Goal: Transaction & Acquisition: Book appointment/travel/reservation

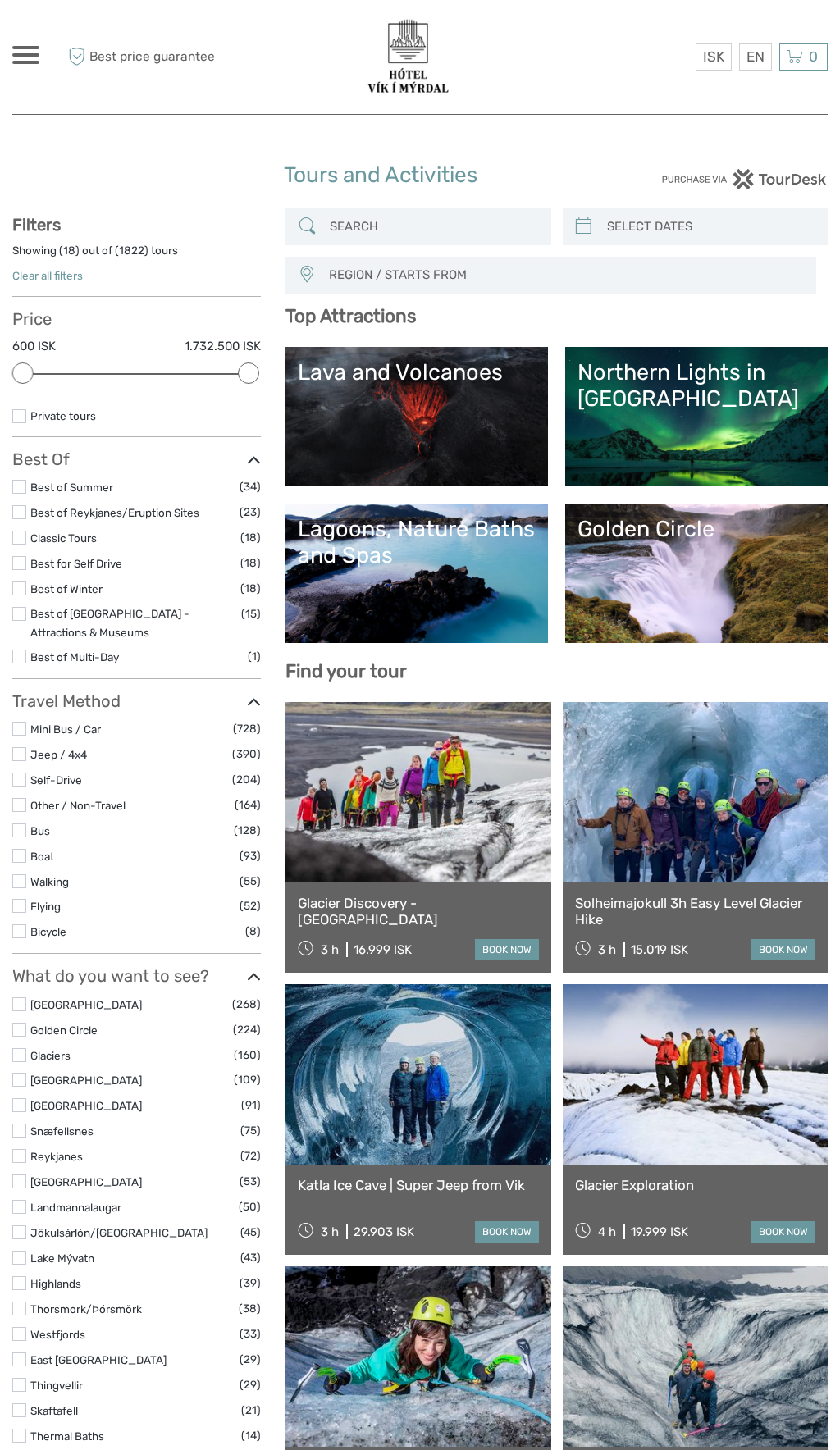
select select
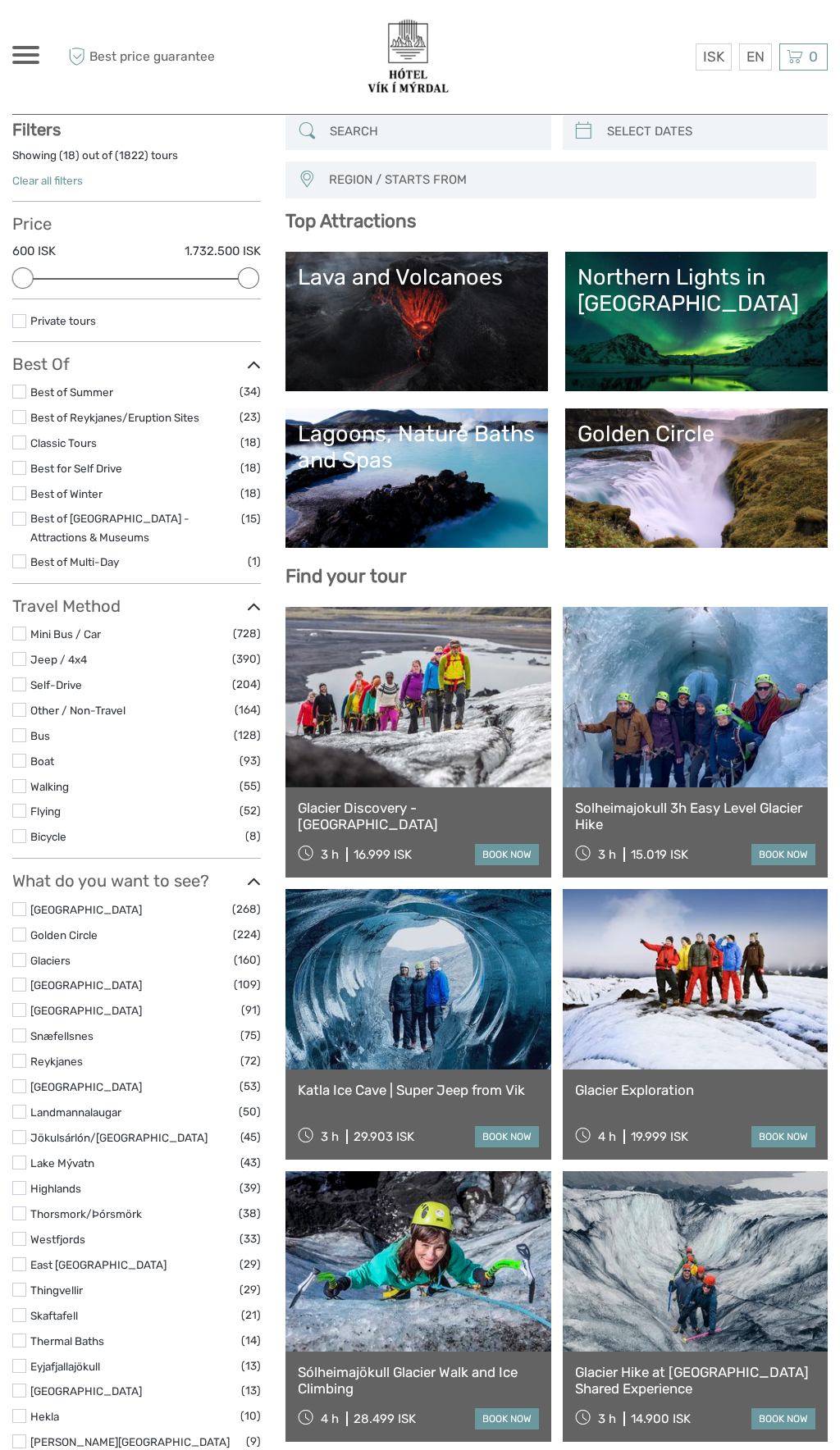
scroll to position [94, 0]
click at [505, 335] on link "Lava and Volcanoes" at bounding box center [416, 322] width 238 height 115
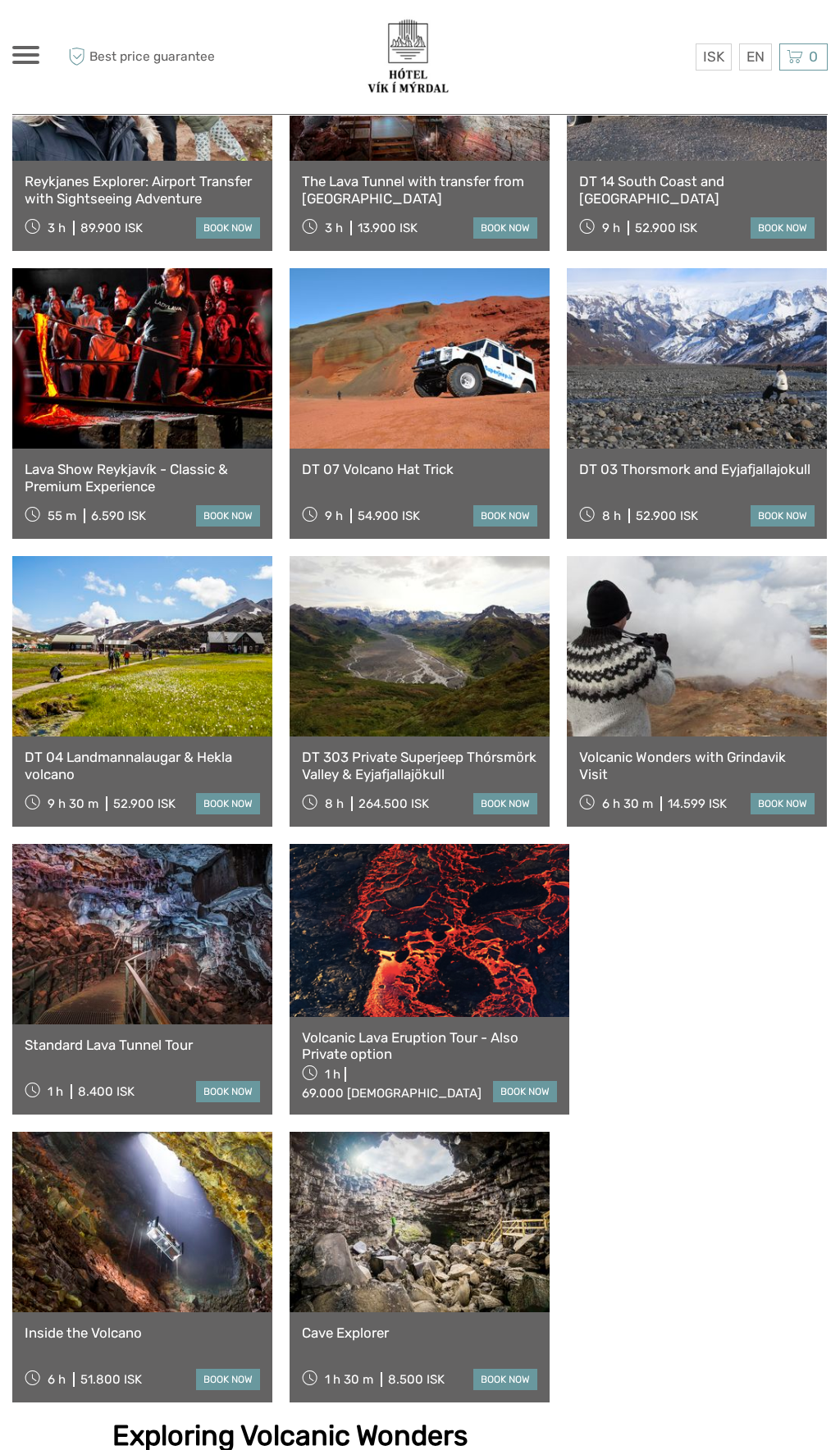
scroll to position [824, 0]
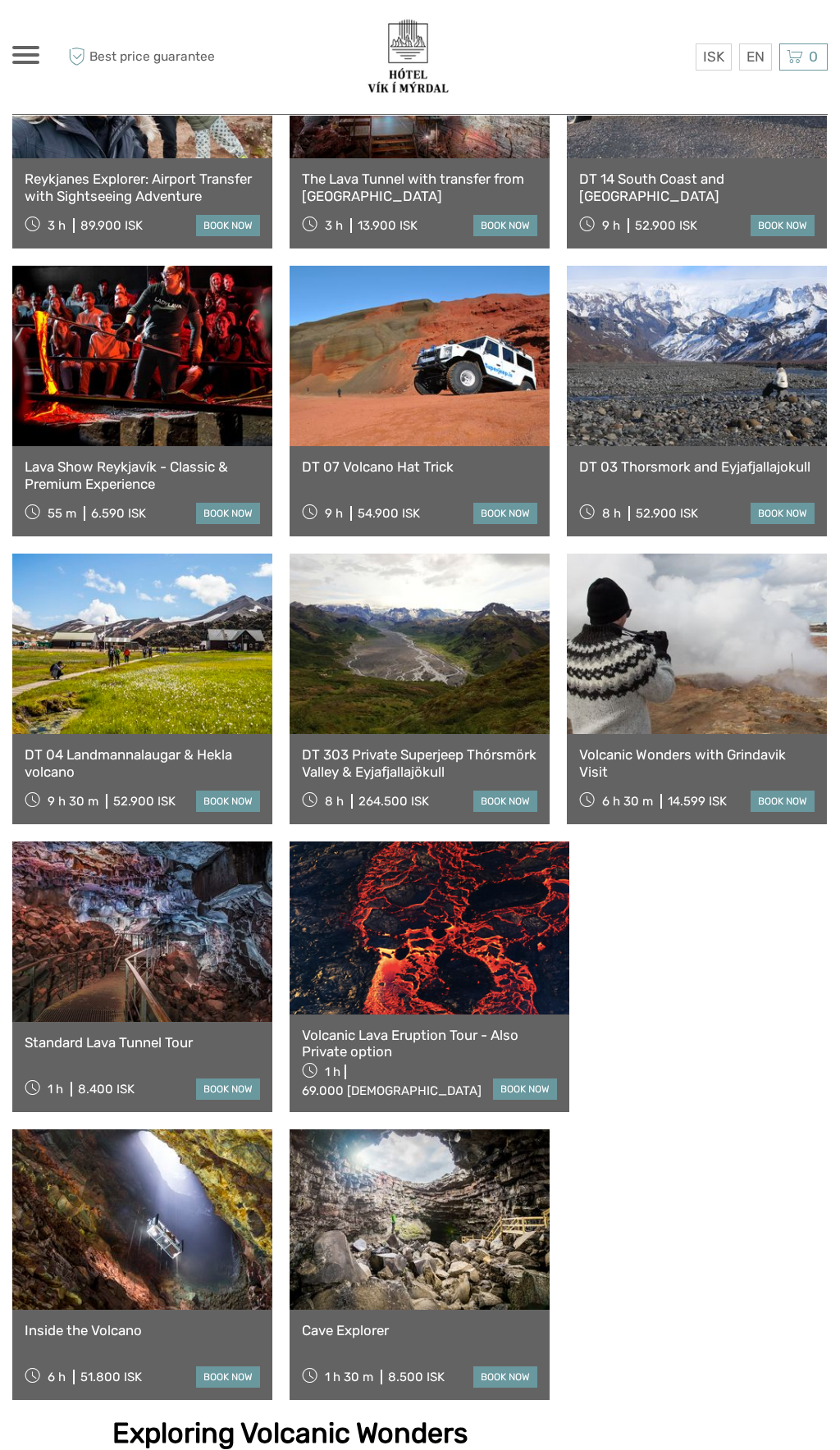
click at [385, 1072] on div "1 h 69.000 ISK" at bounding box center [397, 1079] width 191 height 40
click at [272, 1130] on link at bounding box center [142, 1220] width 260 height 180
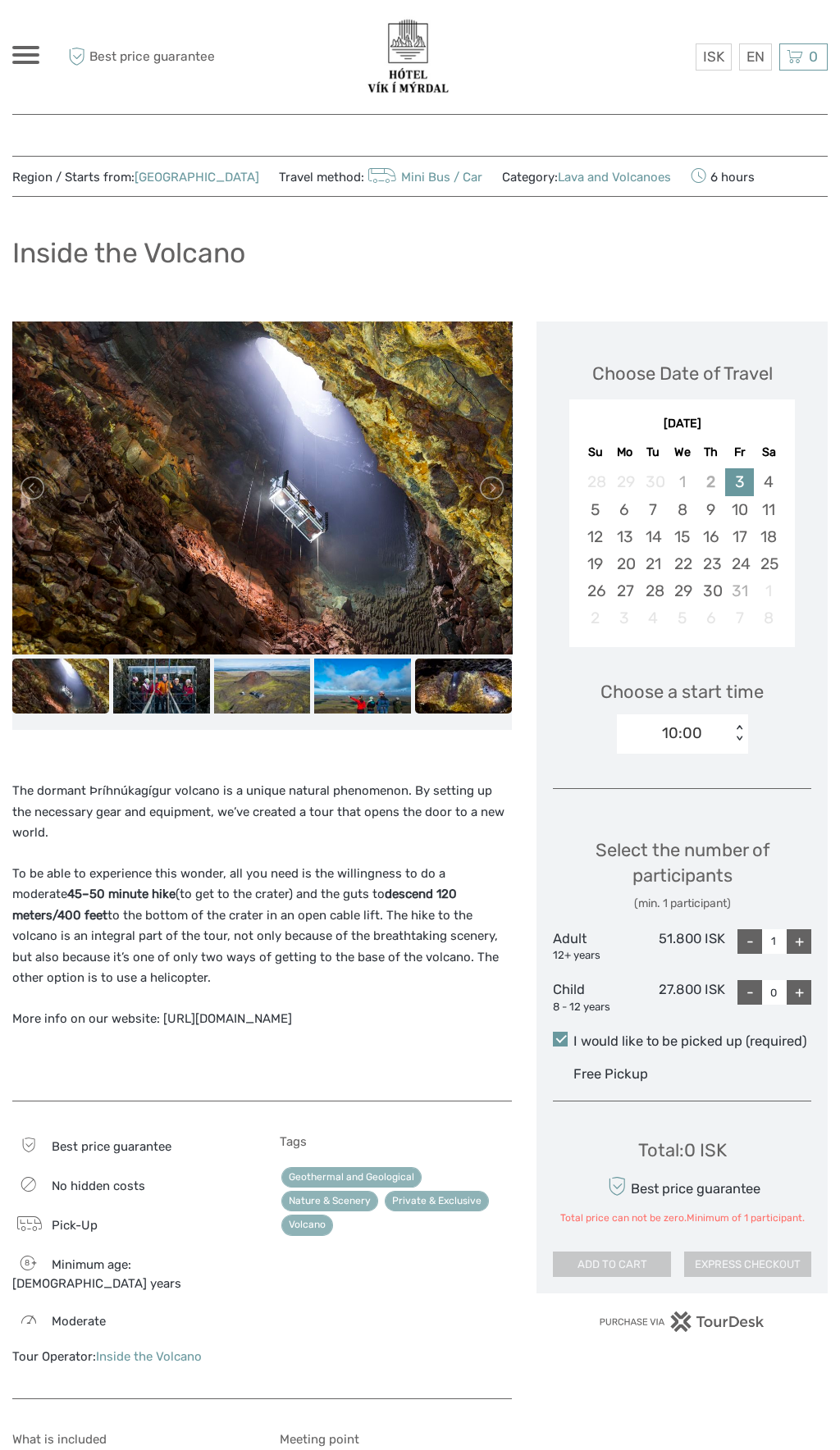
click at [454, 676] on img at bounding box center [463, 686] width 97 height 54
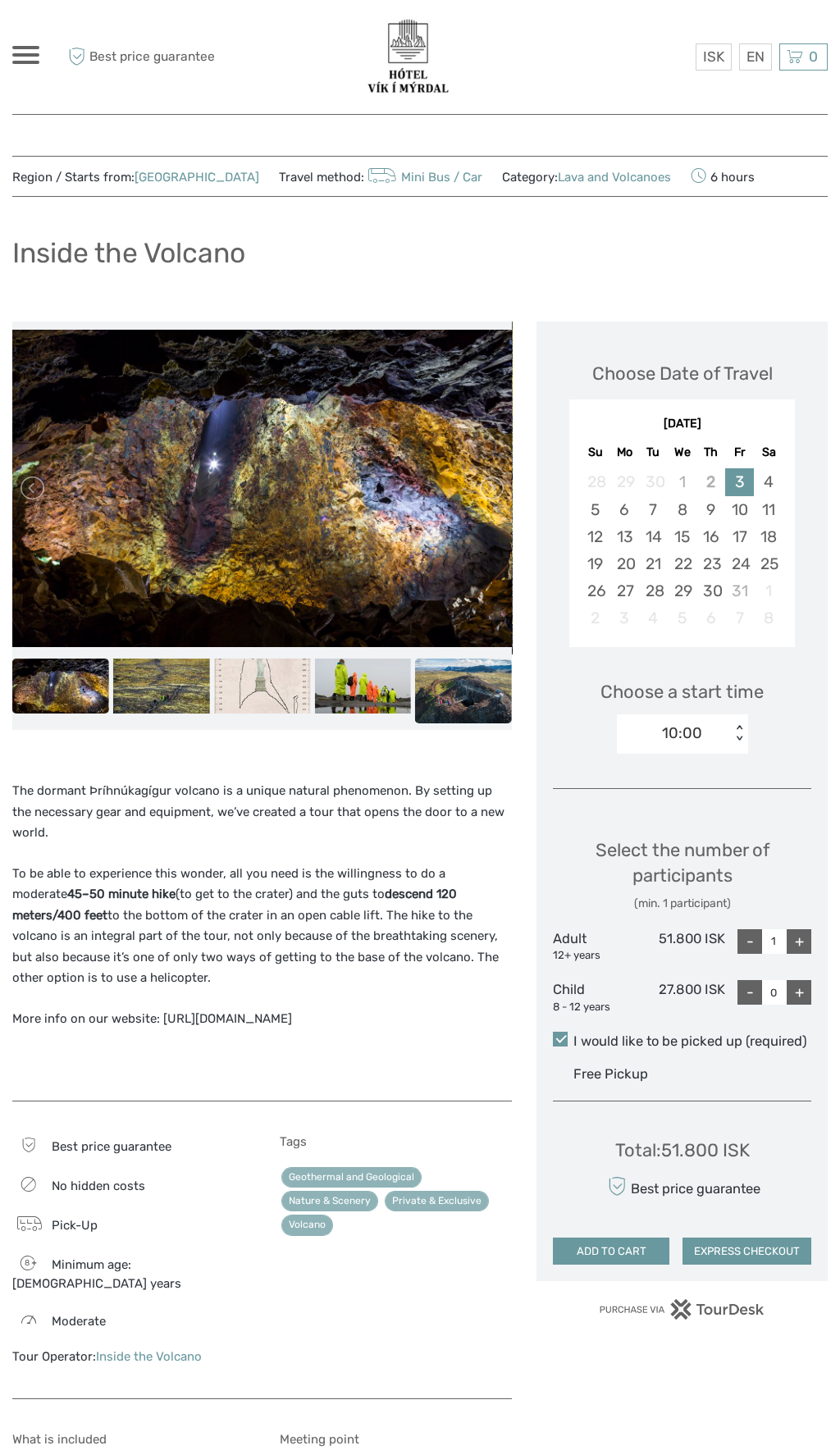
click at [452, 690] on img at bounding box center [463, 690] width 97 height 64
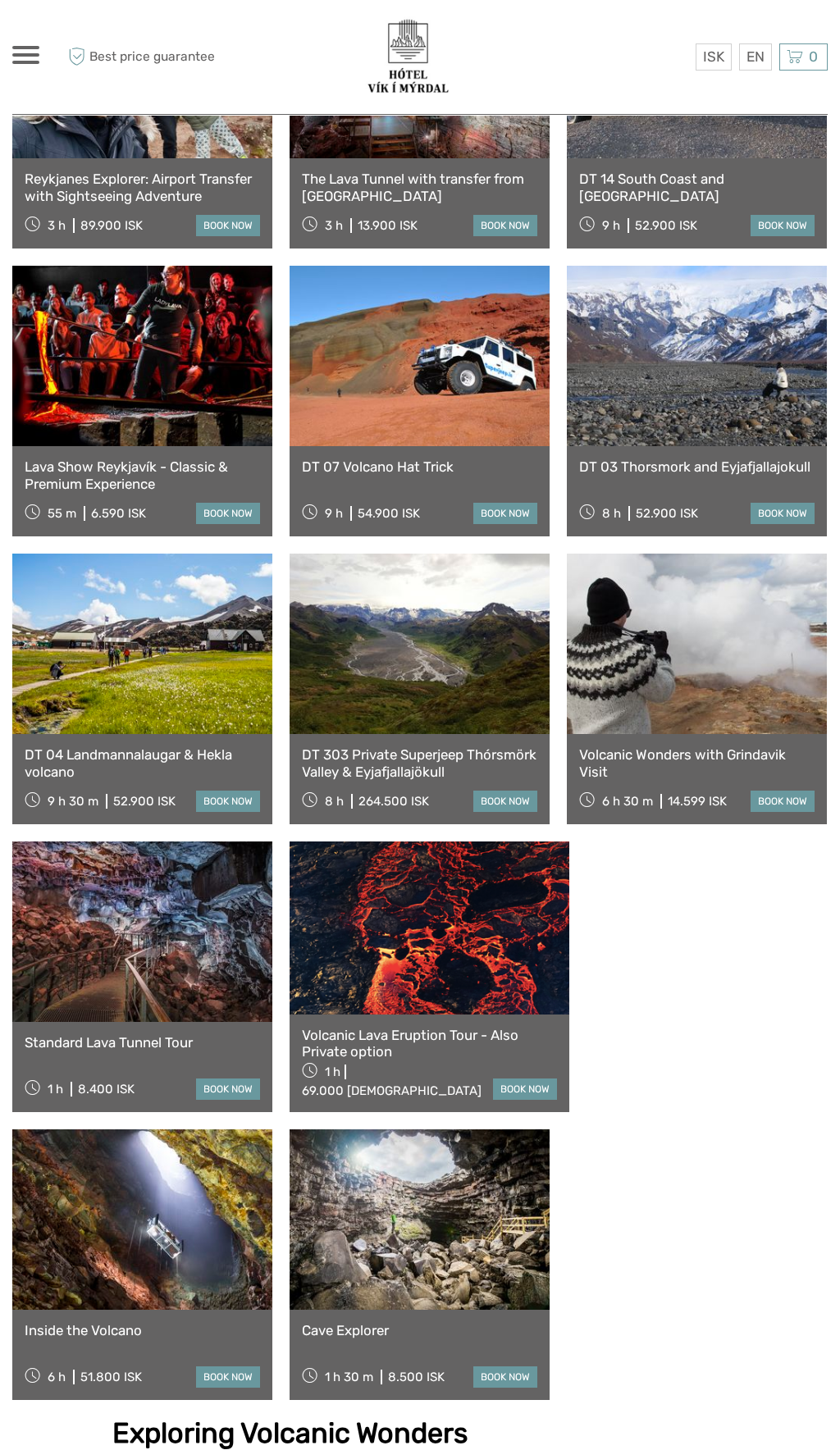
scroll to position [824, 0]
click at [411, 927] on link at bounding box center [429, 927] width 279 height 172
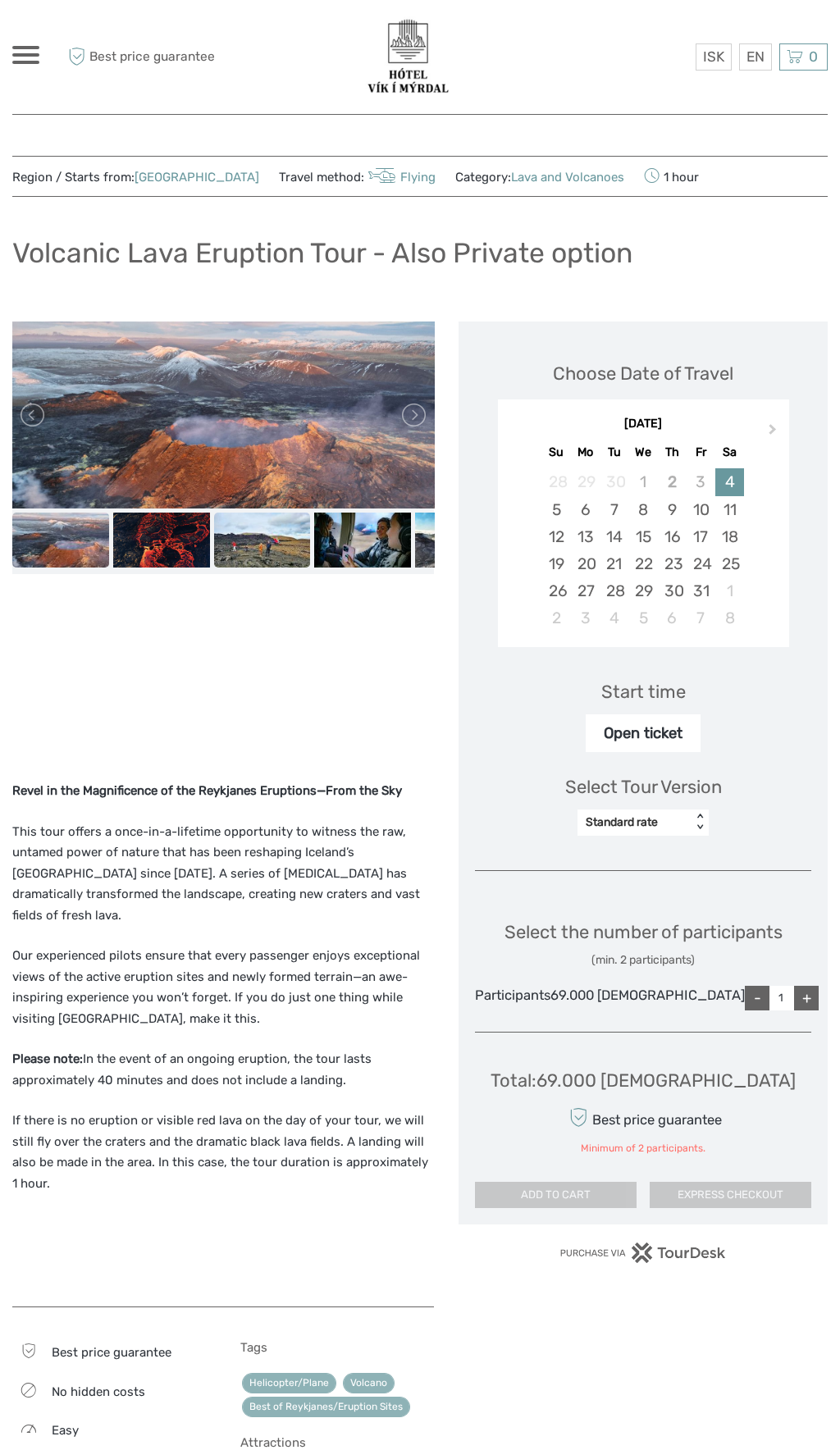
click at [247, 533] on img at bounding box center [262, 539] width 97 height 54
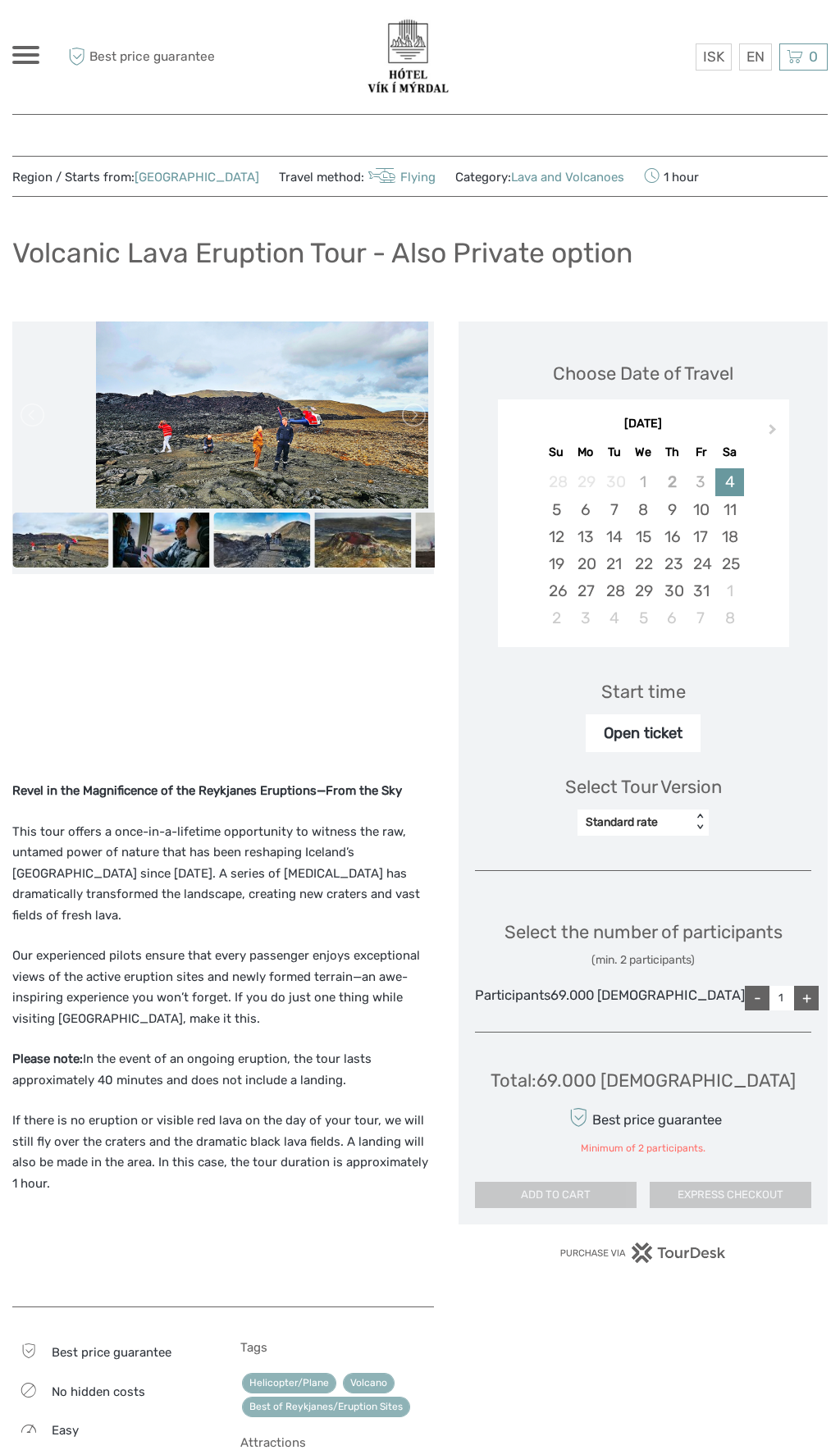
click at [256, 538] on img at bounding box center [262, 539] width 97 height 54
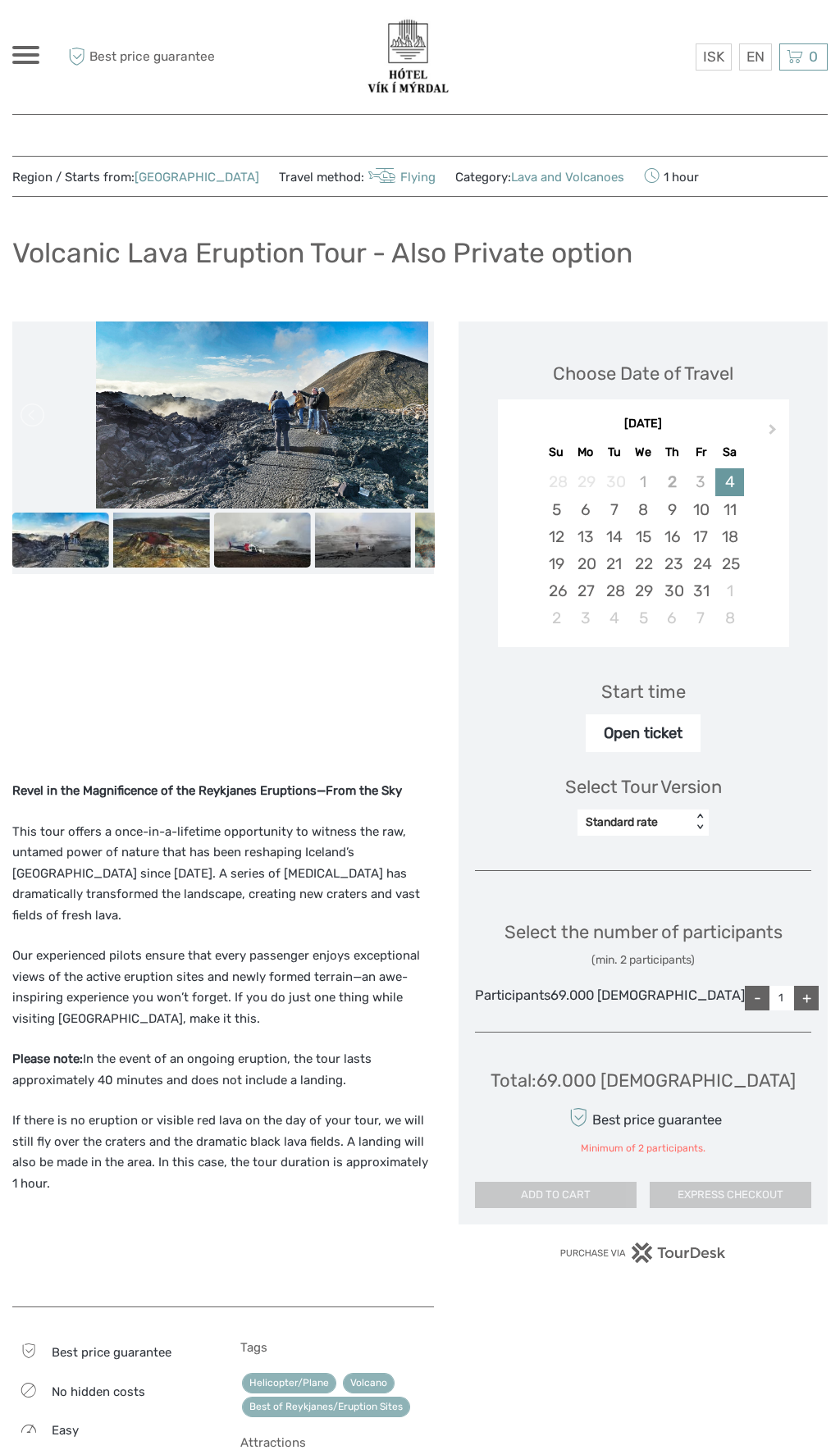
click at [264, 545] on img at bounding box center [262, 539] width 97 height 54
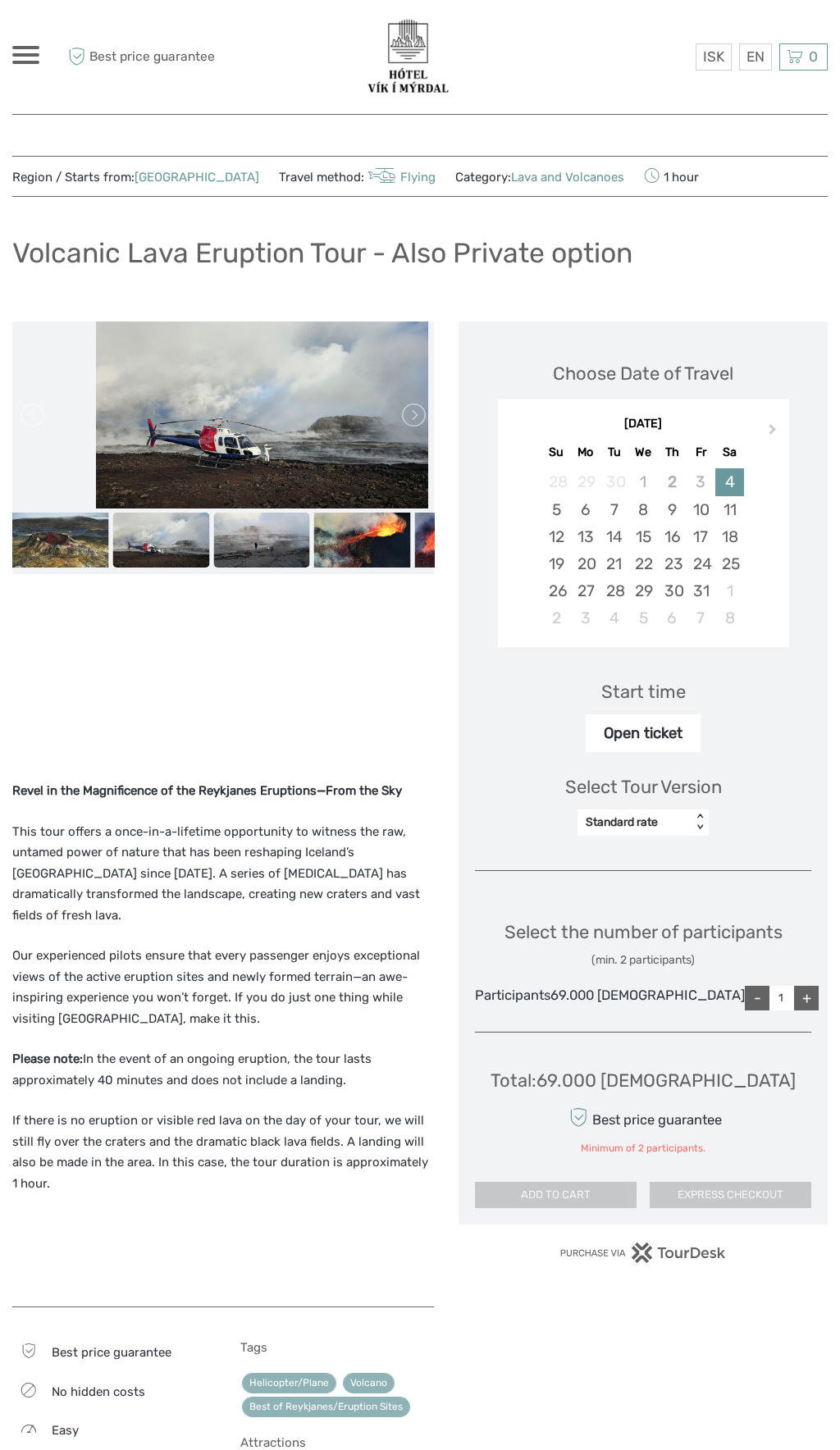
click at [264, 543] on img at bounding box center [261, 539] width 97 height 54
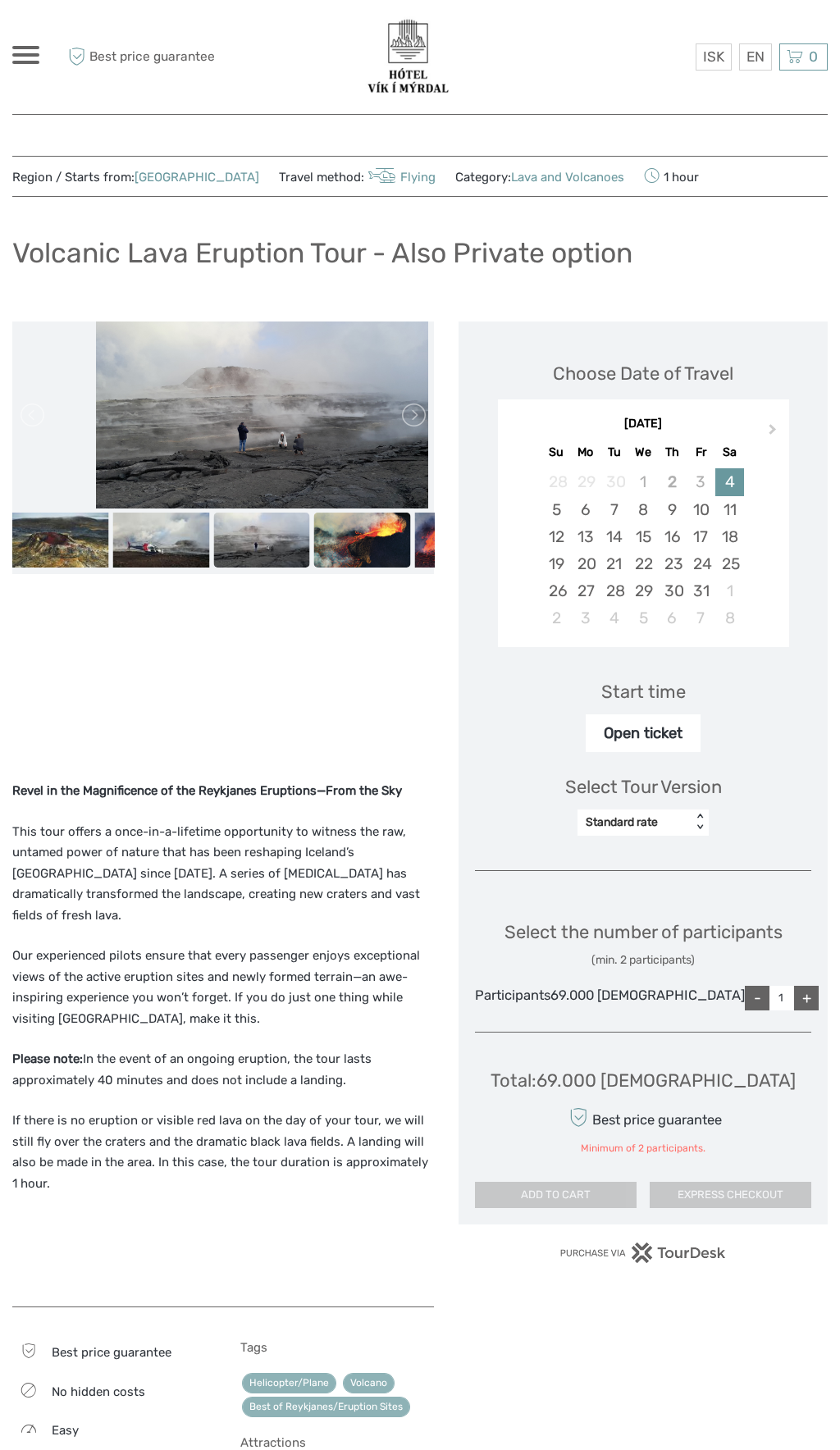
click at [341, 557] on img at bounding box center [362, 539] width 97 height 54
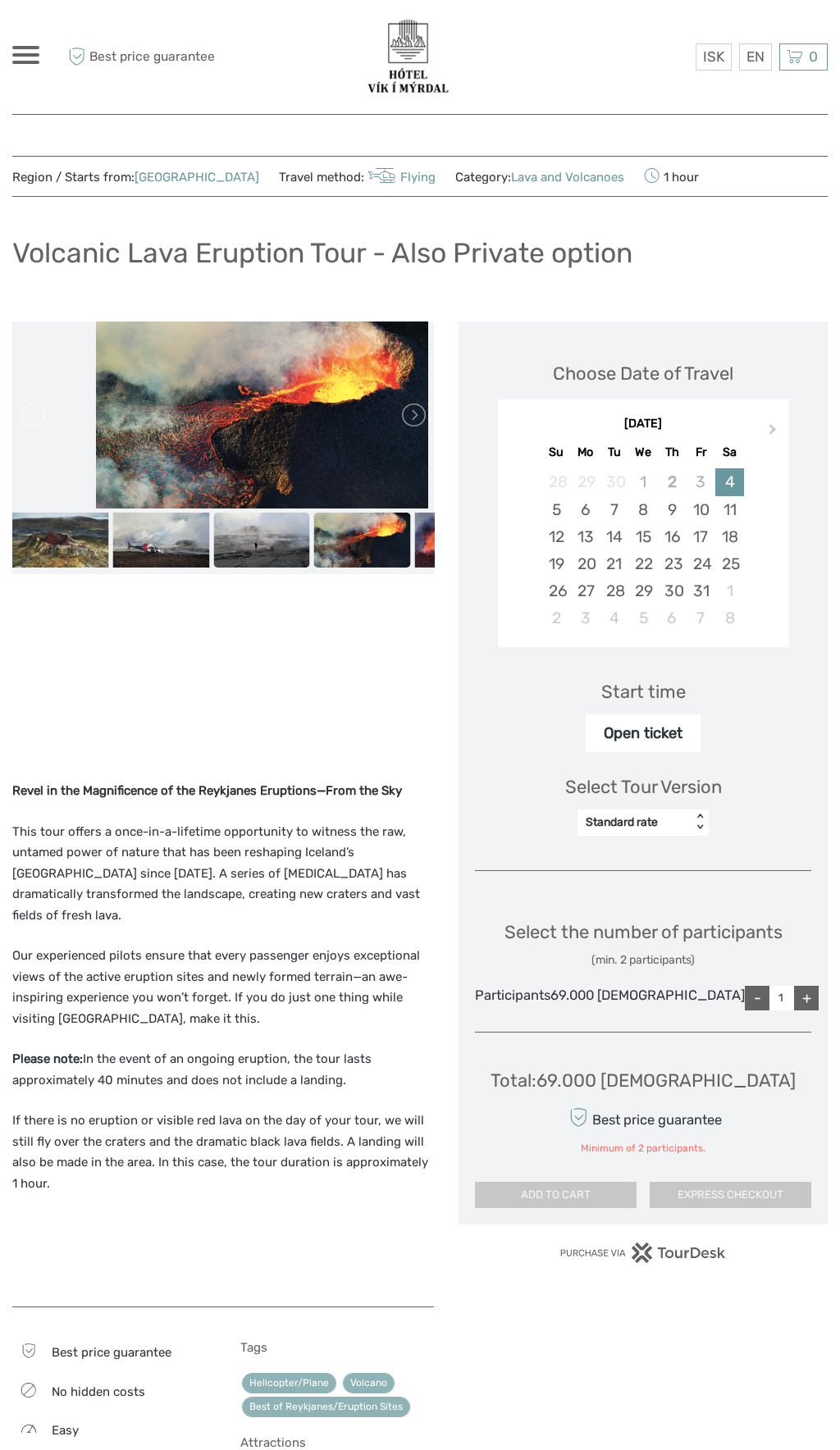
click at [270, 539] on img at bounding box center [261, 539] width 97 height 54
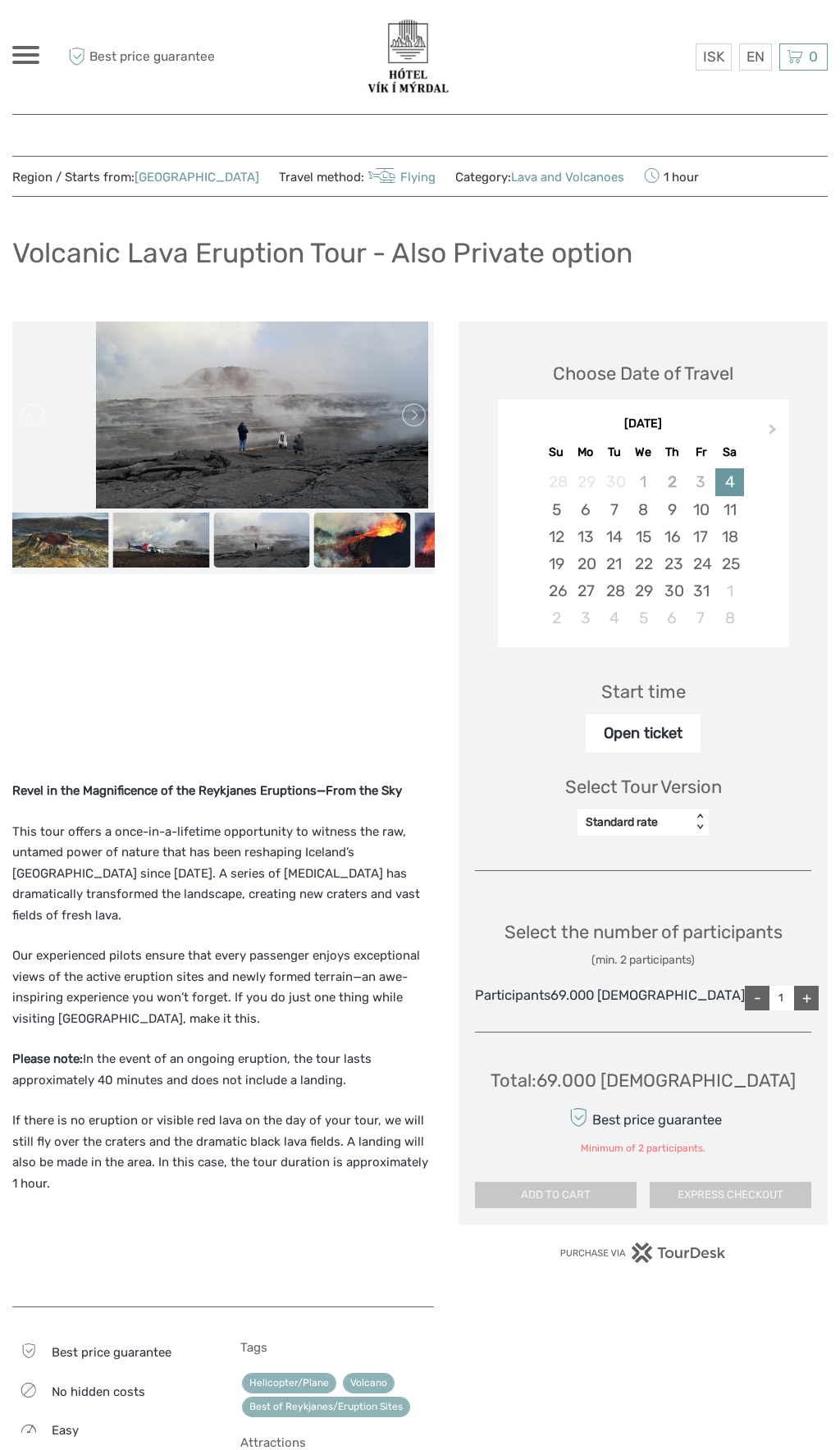
click at [356, 545] on img at bounding box center [362, 539] width 97 height 54
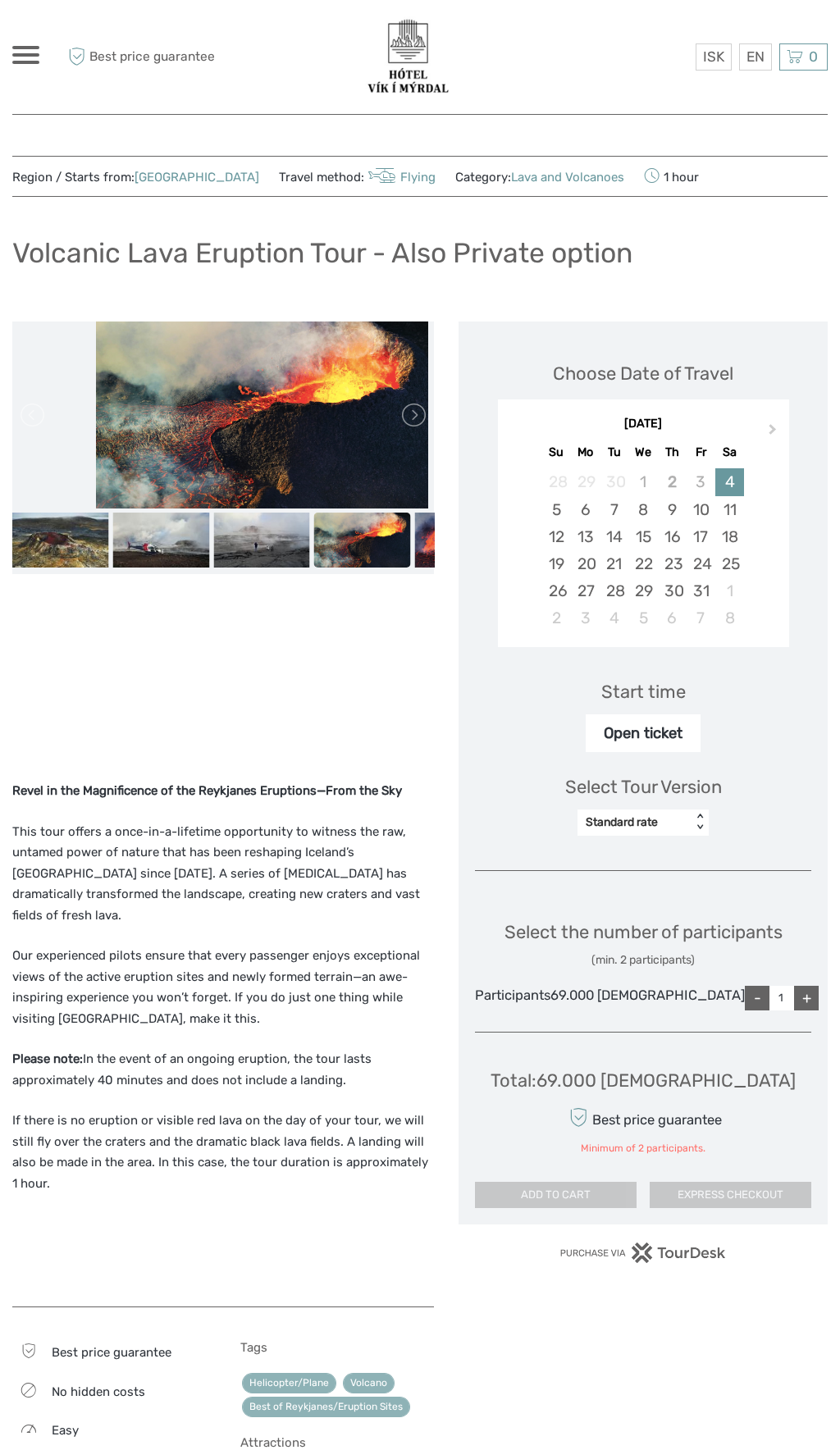
click at [798, 1010] on div "+" at bounding box center [806, 998] width 25 height 25
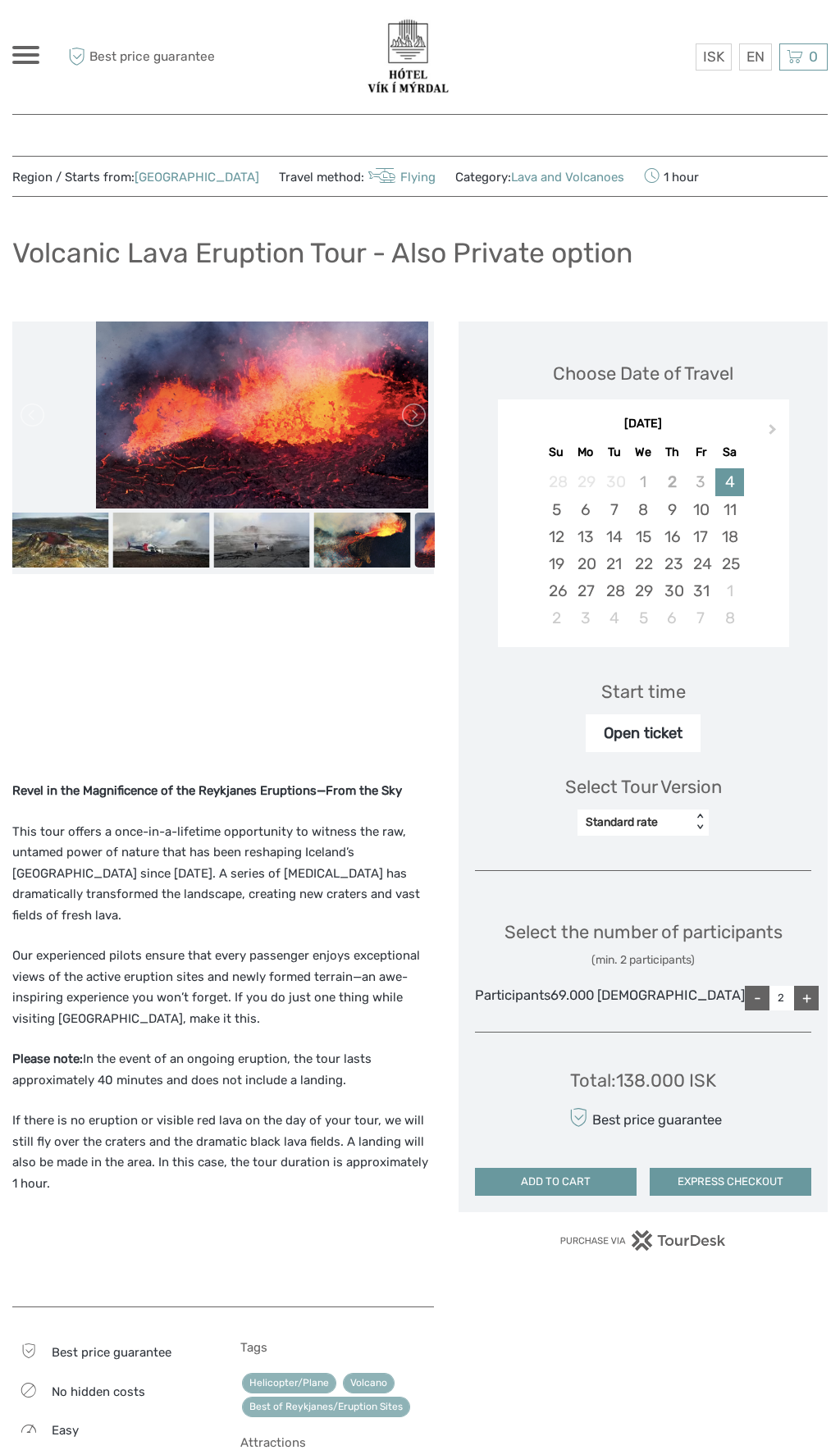
click at [745, 1010] on div "-" at bounding box center [757, 998] width 25 height 25
type input "1"
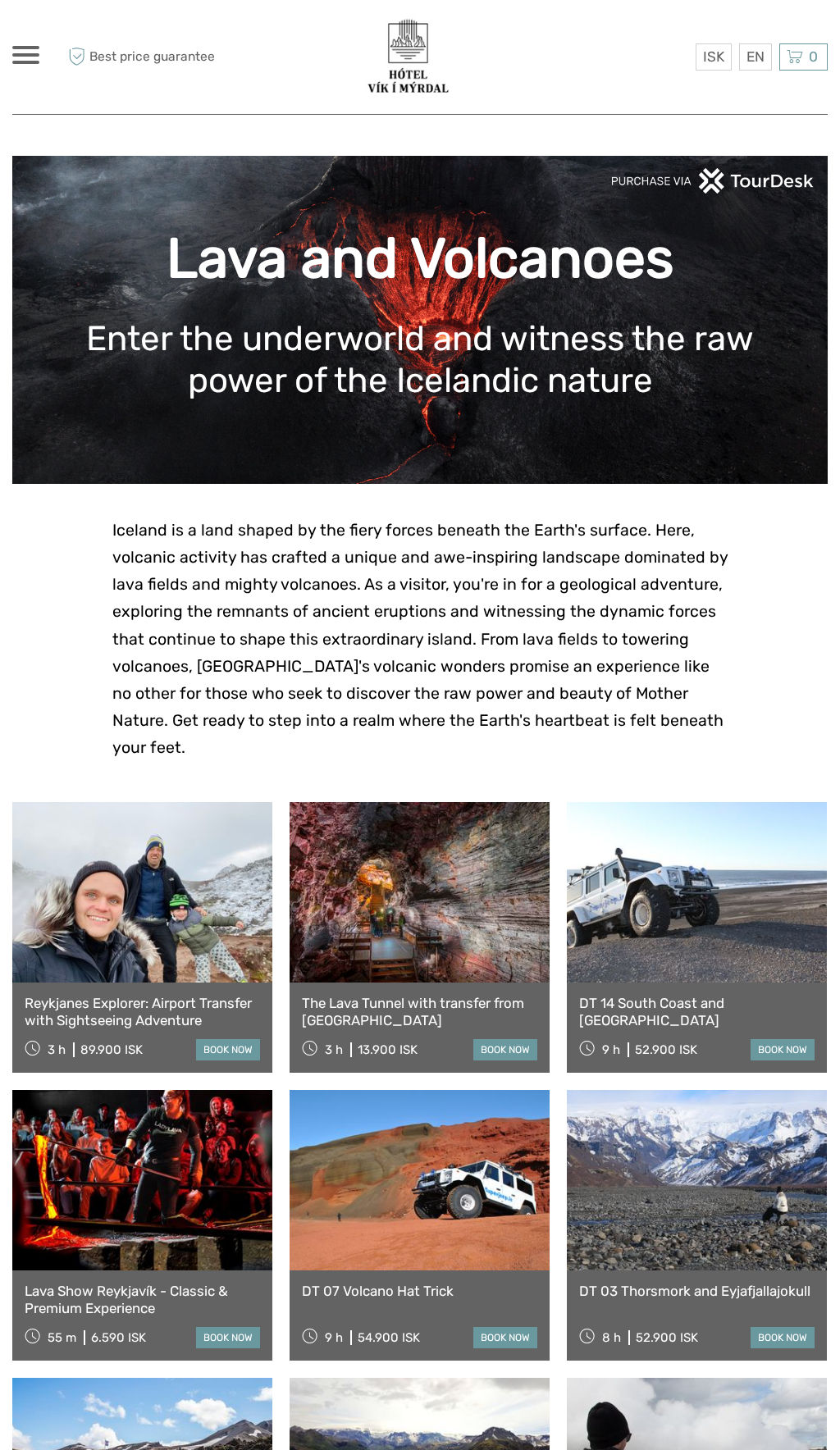
scroll to position [824, 0]
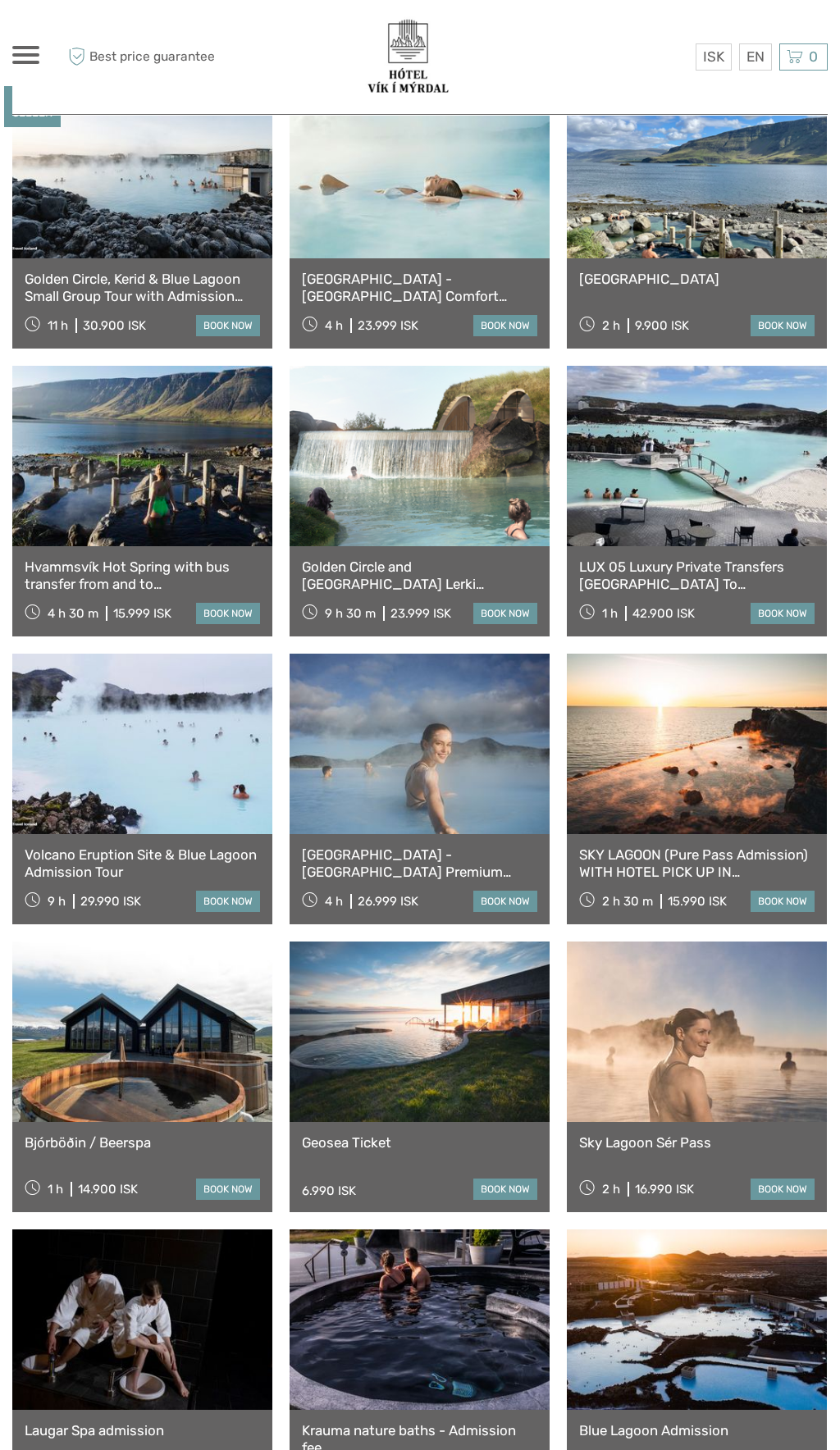
scroll to position [727, 0]
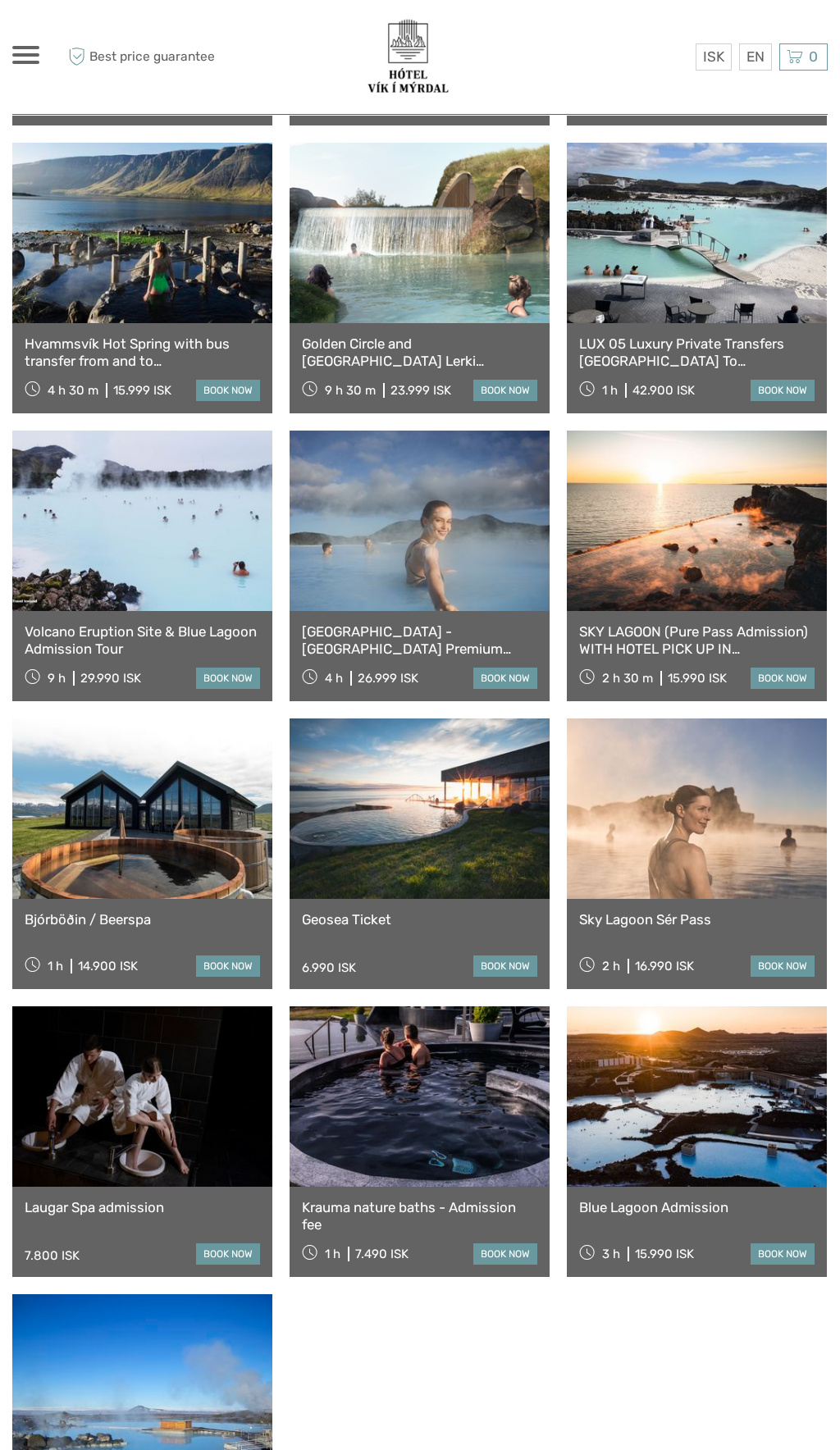
click at [511, 1363] on div "BEST SELLER Golden Circle, Kerid & Blue Lagoon Small Group Tour with Admission …" at bounding box center [419, 710] width 815 height 1710
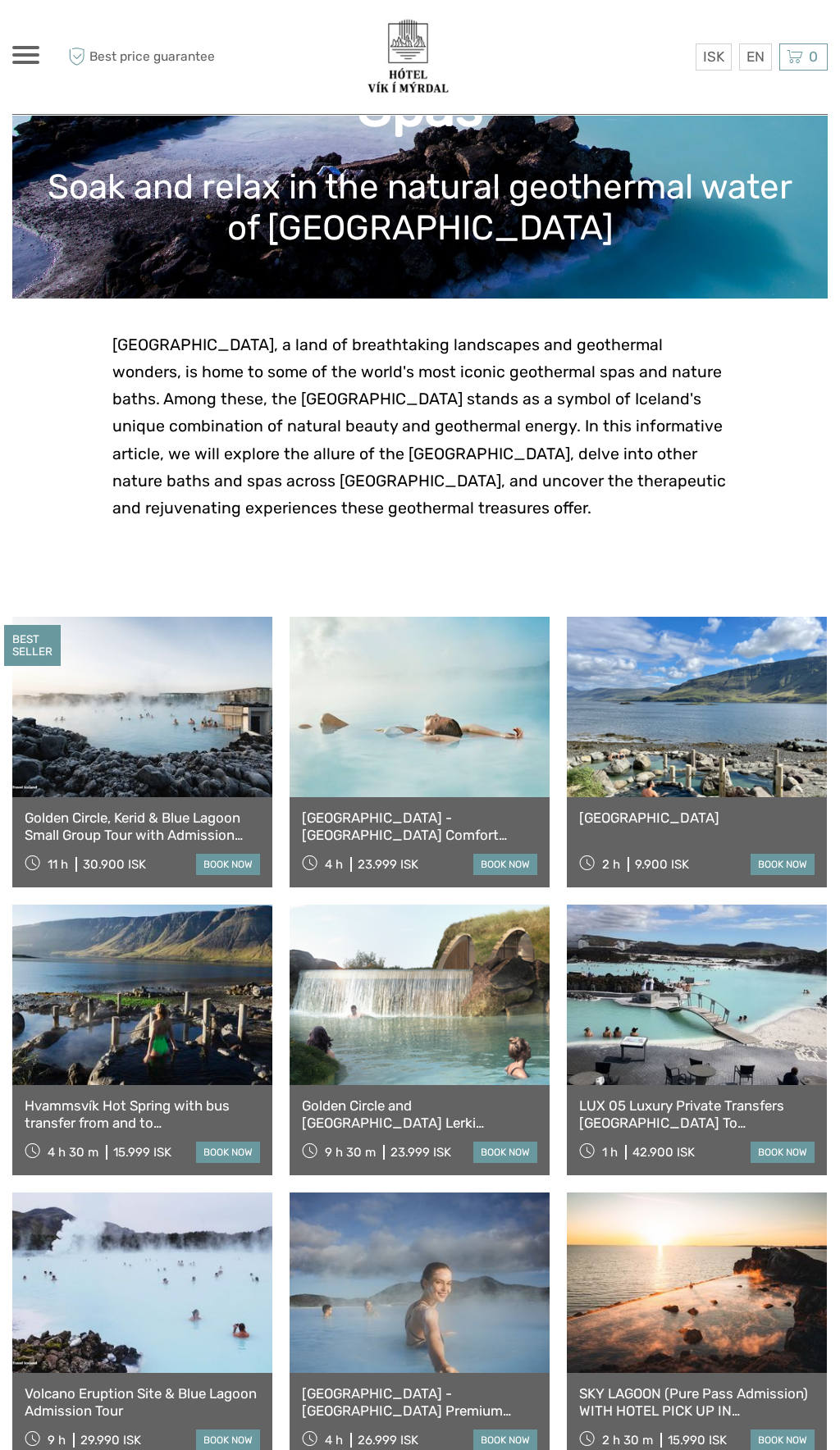
scroll to position [0, 0]
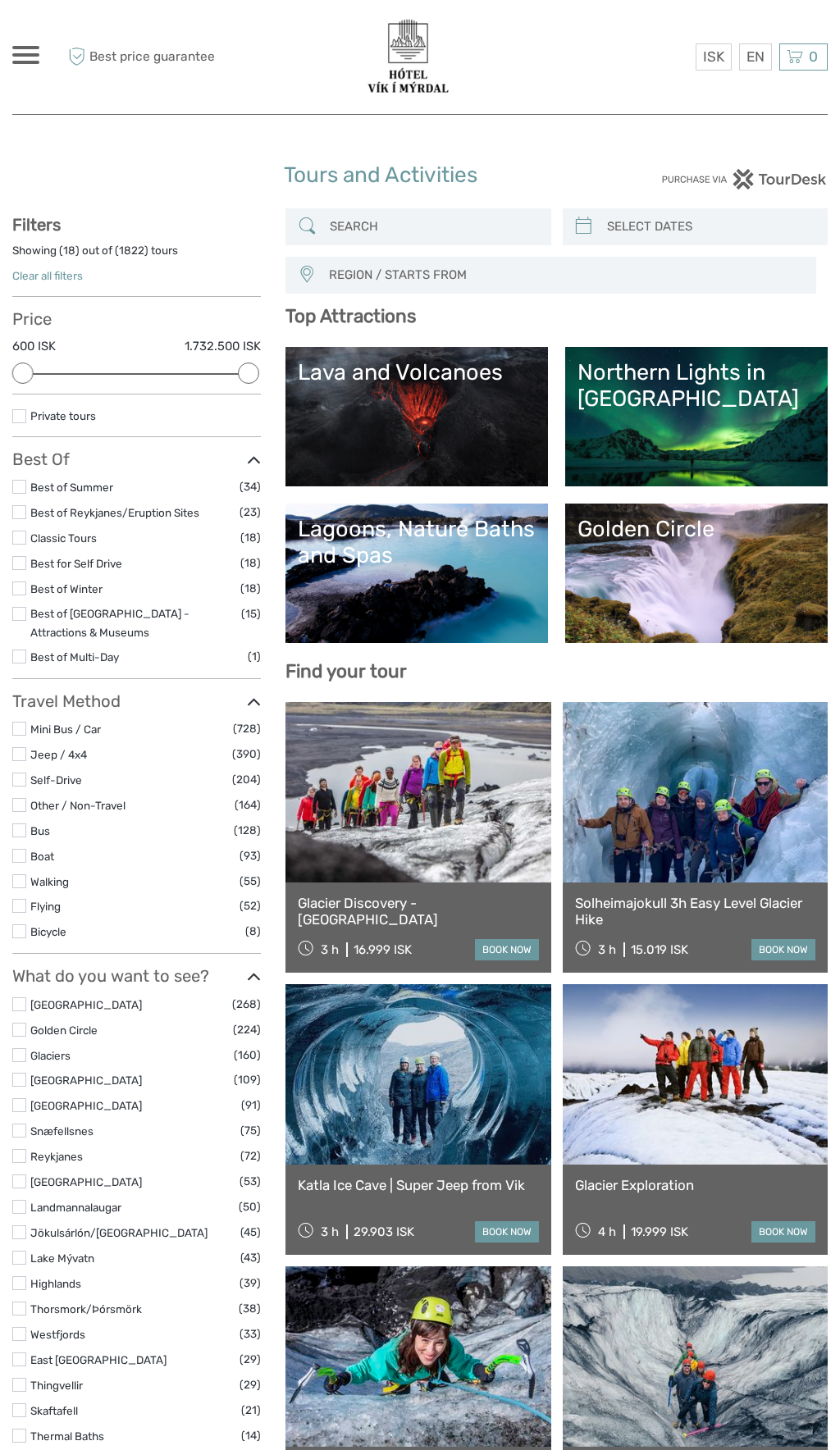
select select
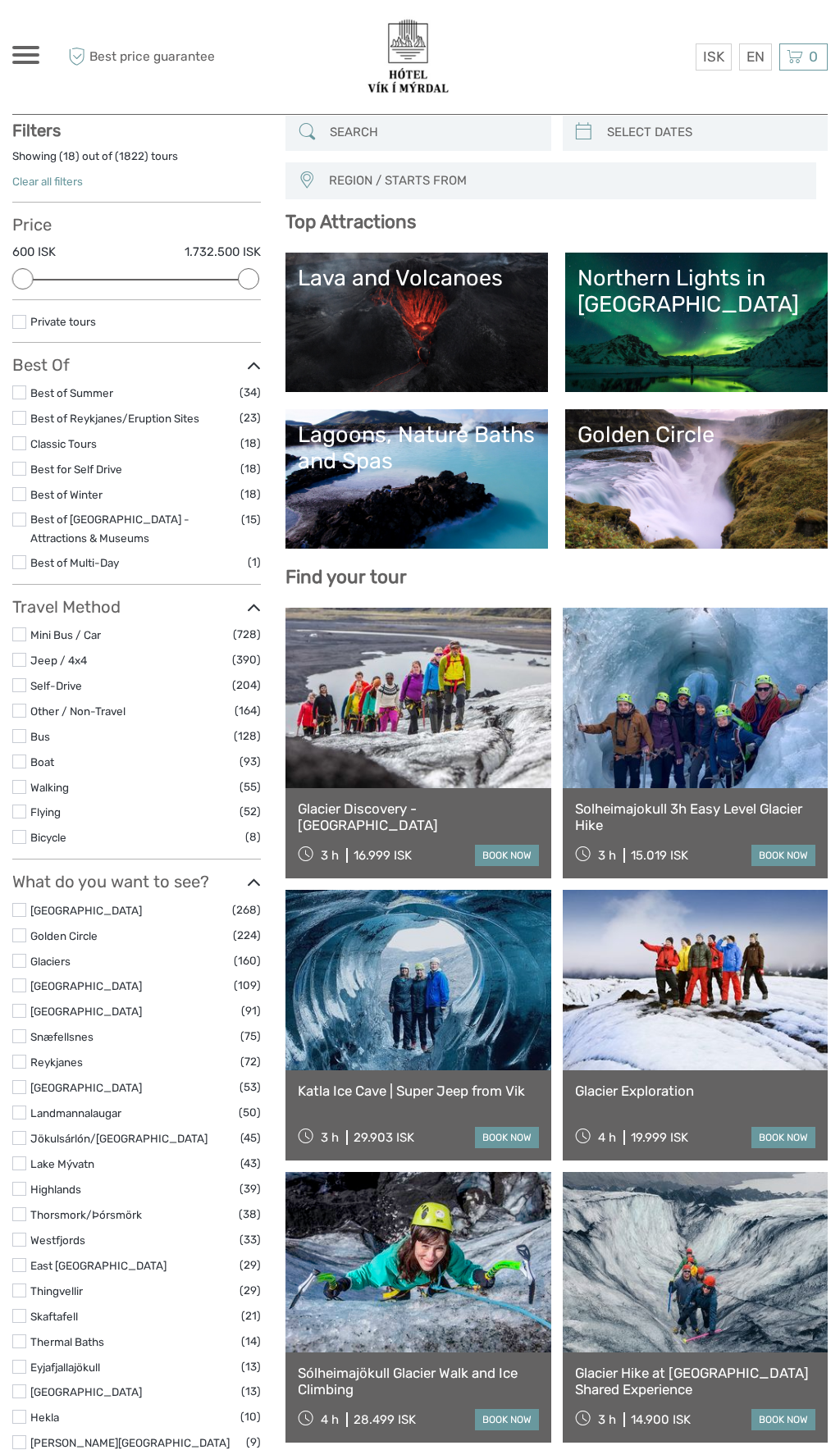
click at [645, 316] on link "Northern Lights in [GEOGRAPHIC_DATA]" at bounding box center [696, 322] width 238 height 115
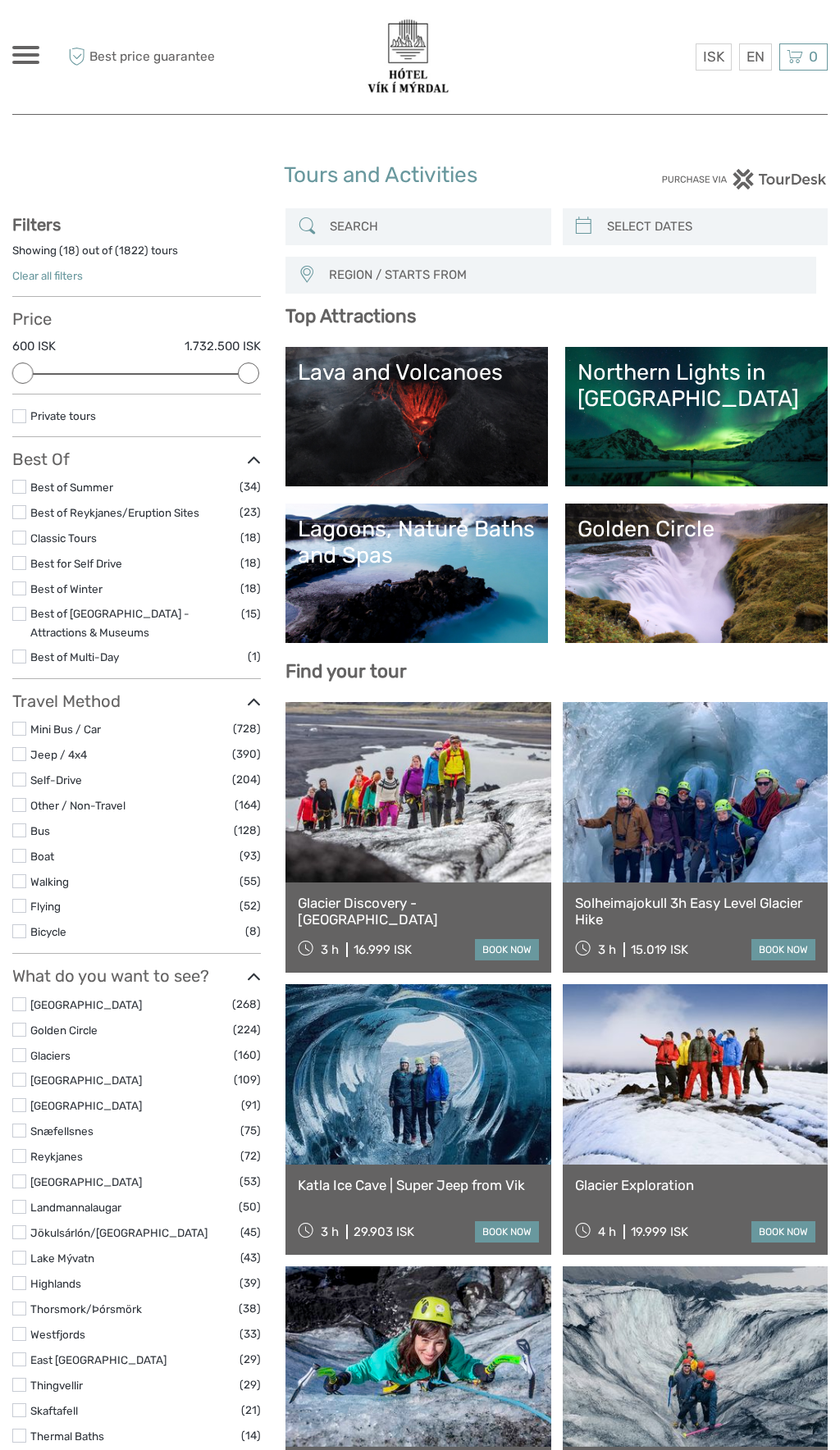
select select
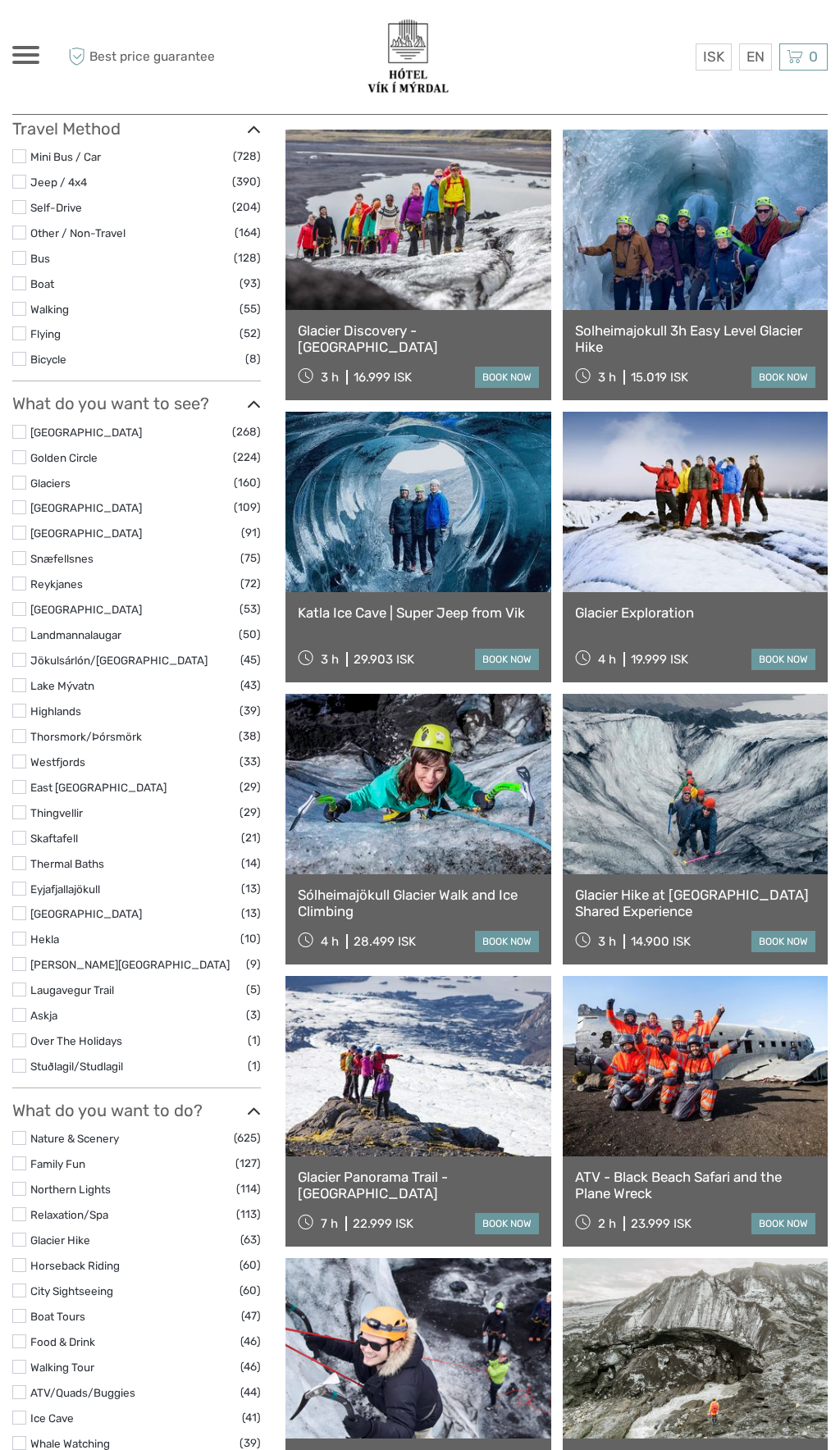
scroll to position [570, 0]
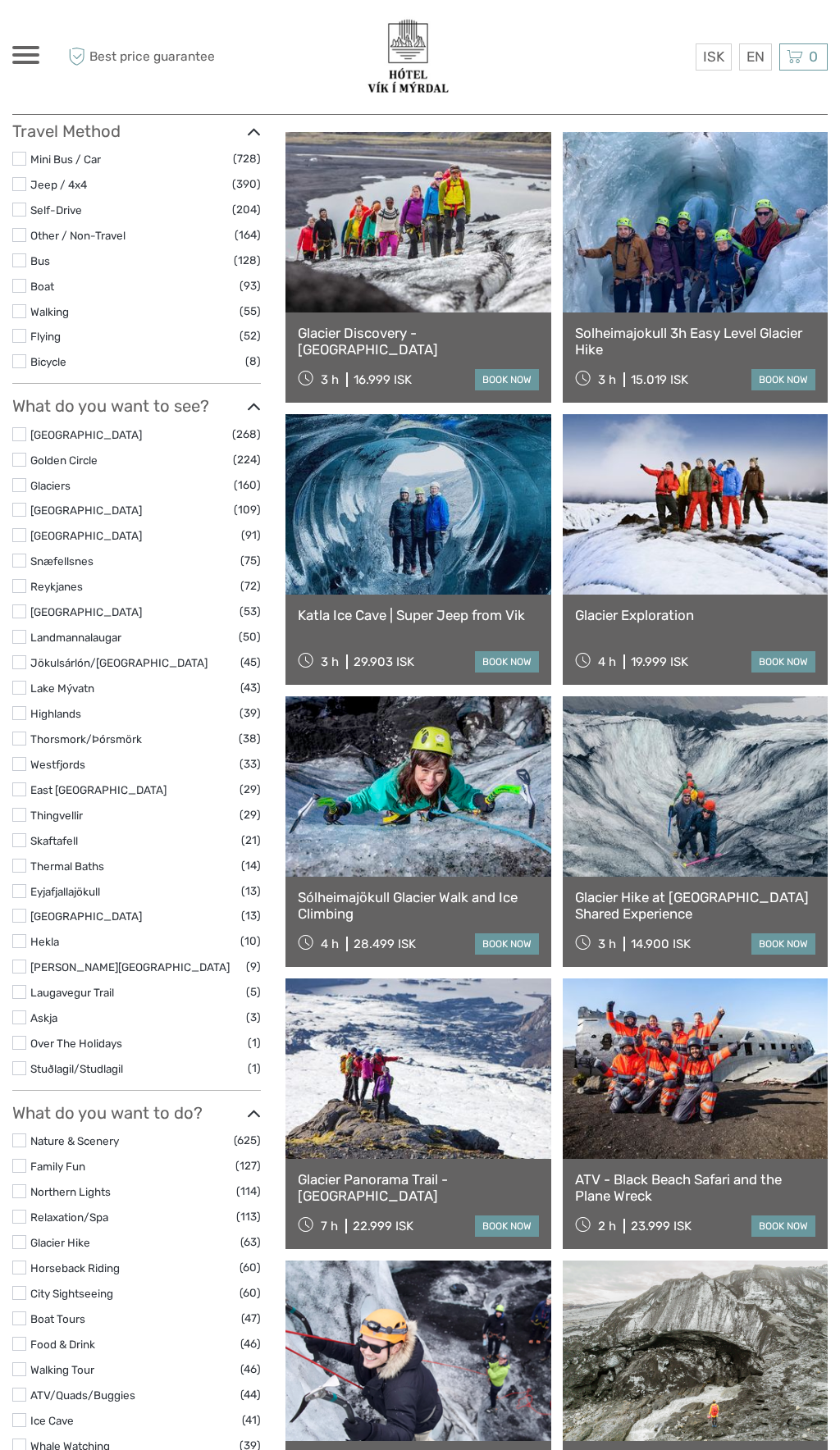
click at [452, 537] on link at bounding box center [417, 504] width 265 height 180
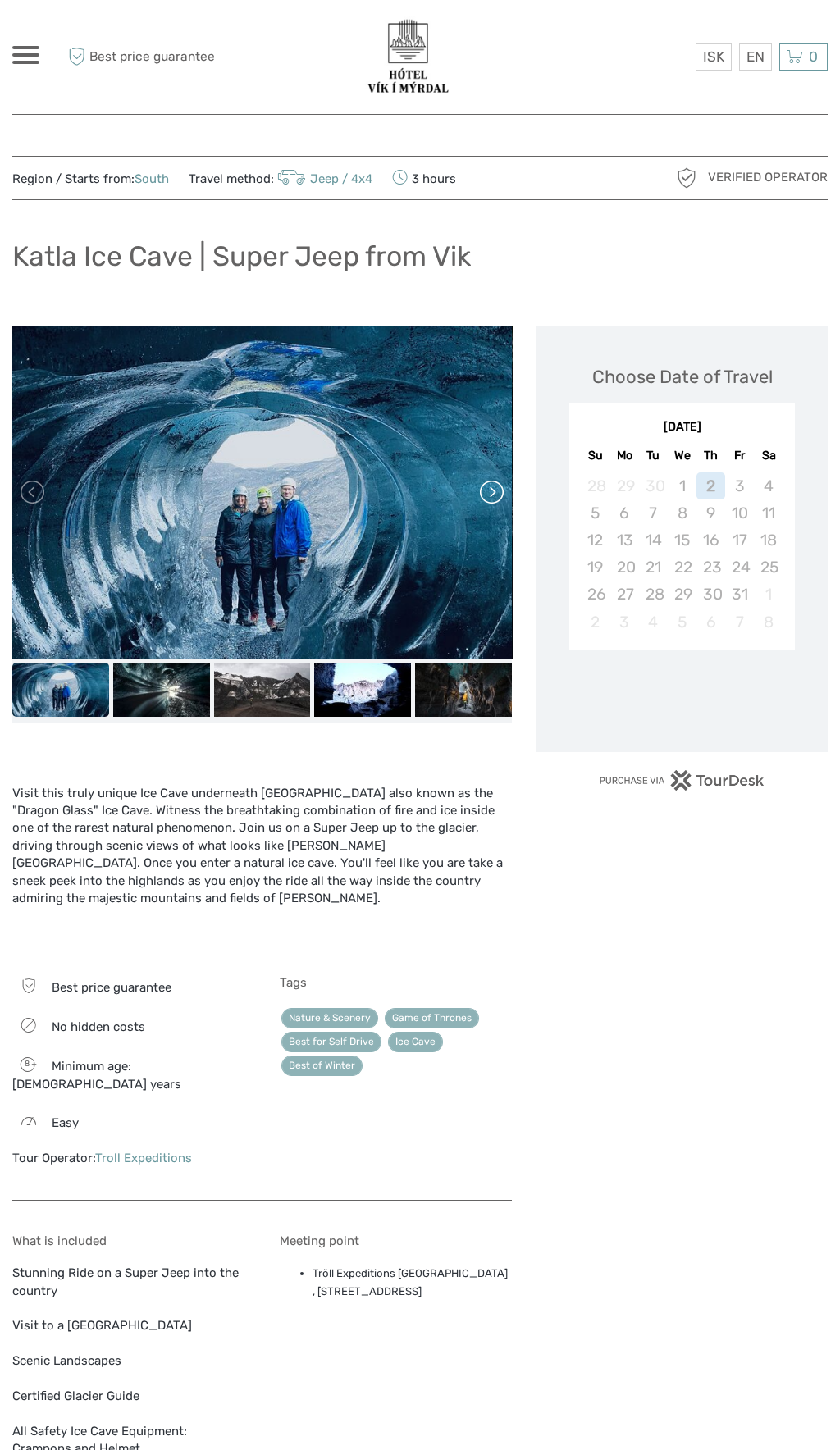
click at [481, 487] on link at bounding box center [490, 492] width 26 height 26
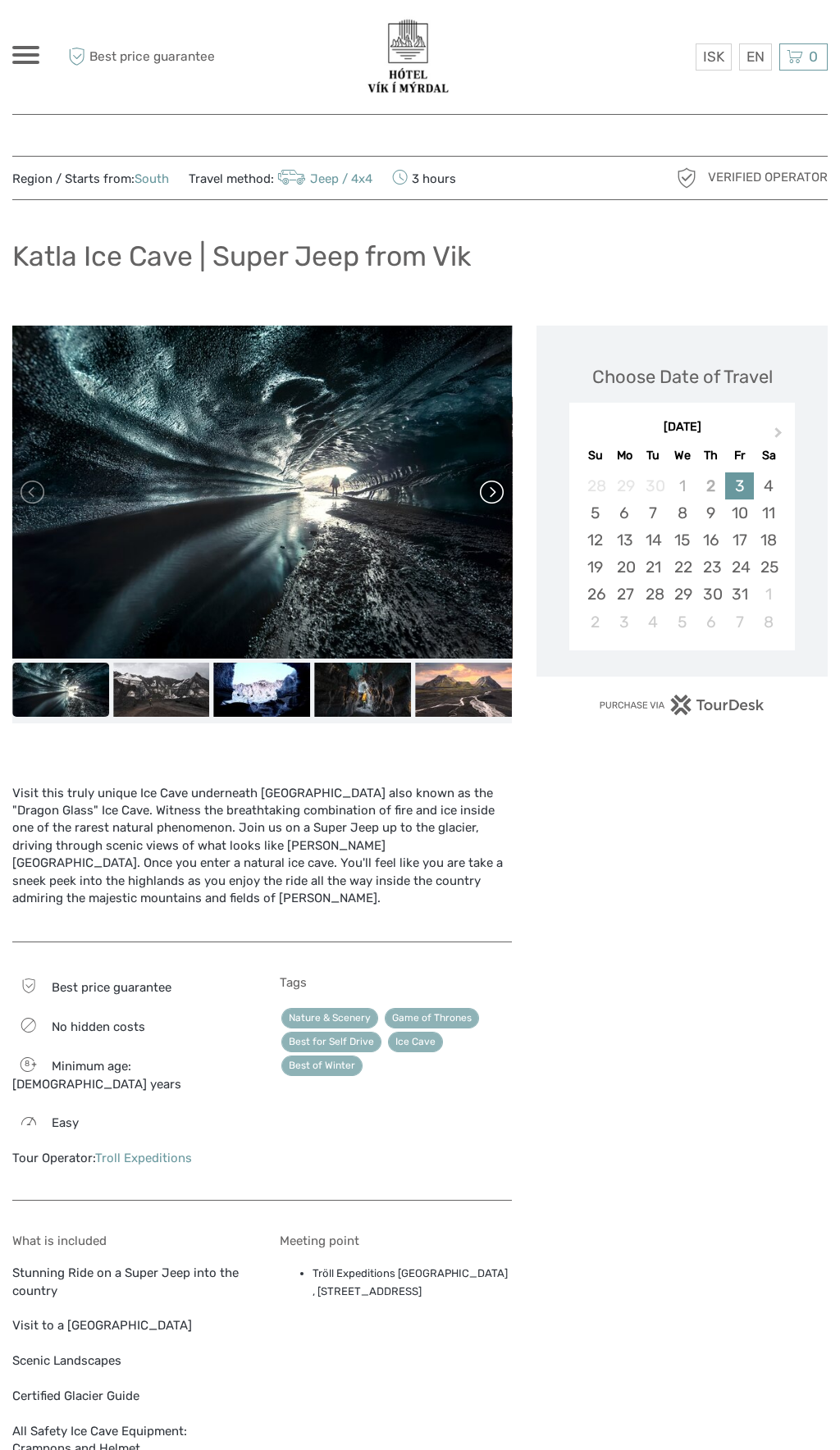
click at [481, 486] on link at bounding box center [490, 492] width 26 height 26
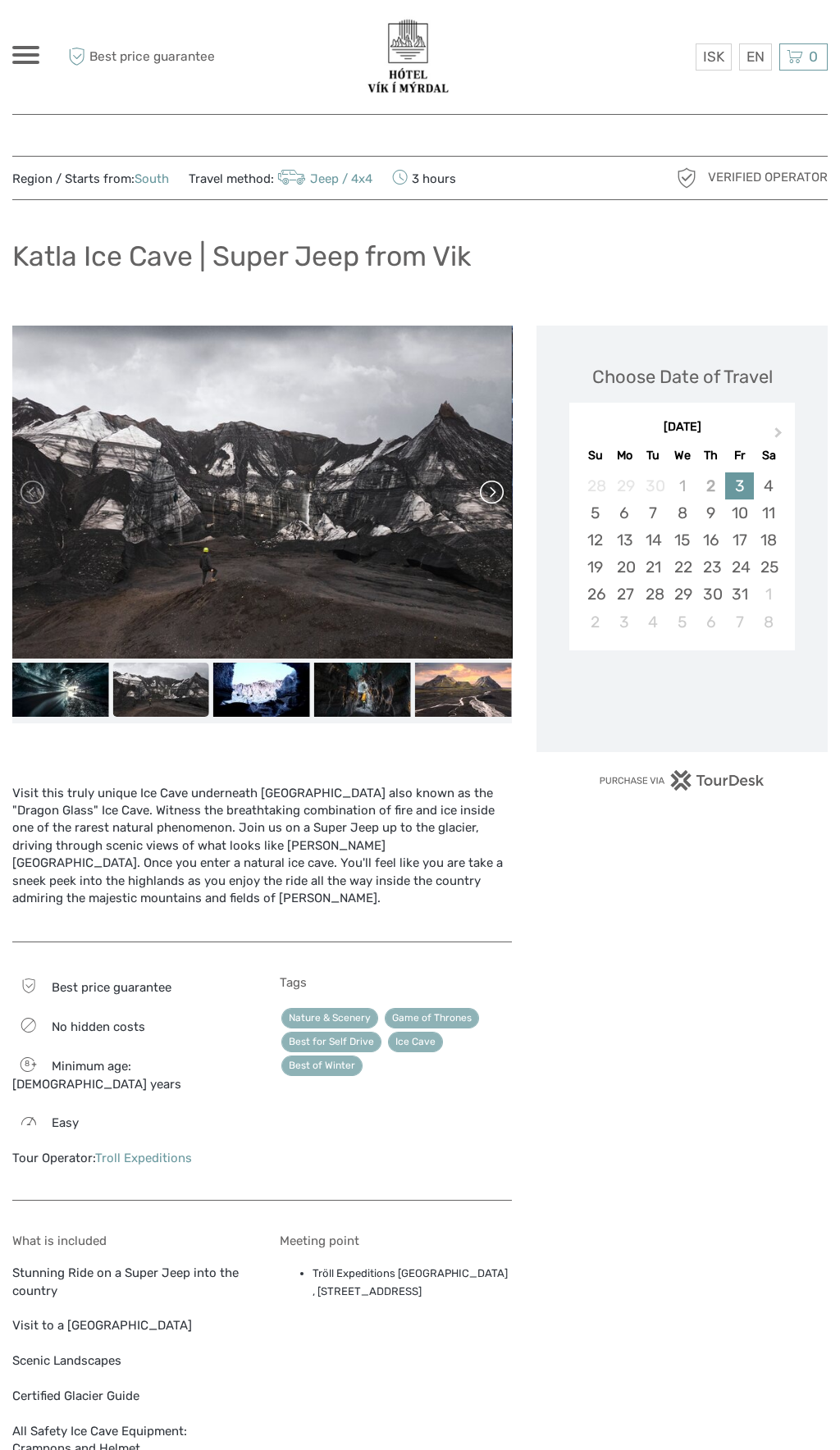
click at [493, 504] on link at bounding box center [490, 492] width 26 height 26
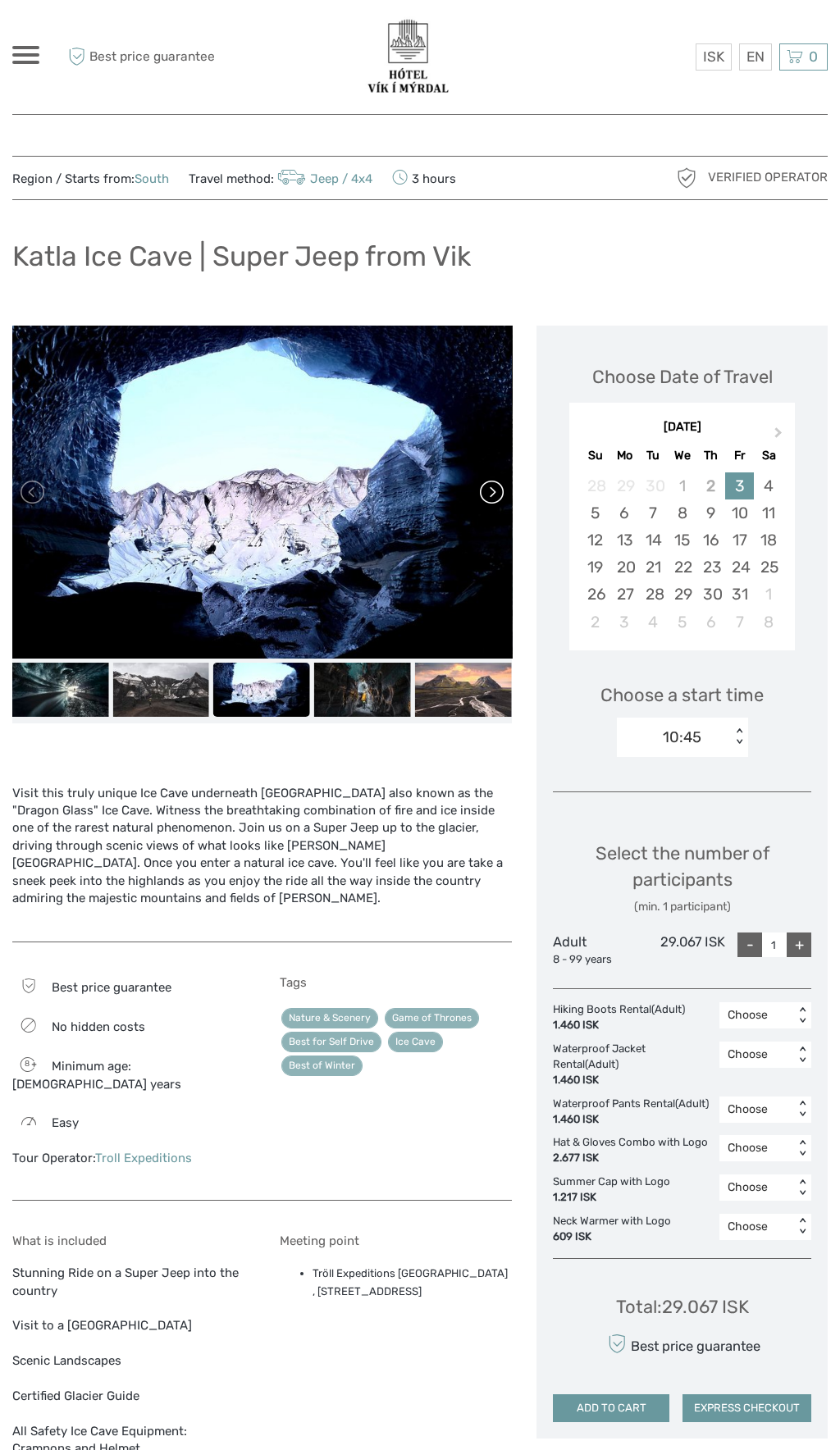
click at [501, 487] on link at bounding box center [490, 492] width 26 height 26
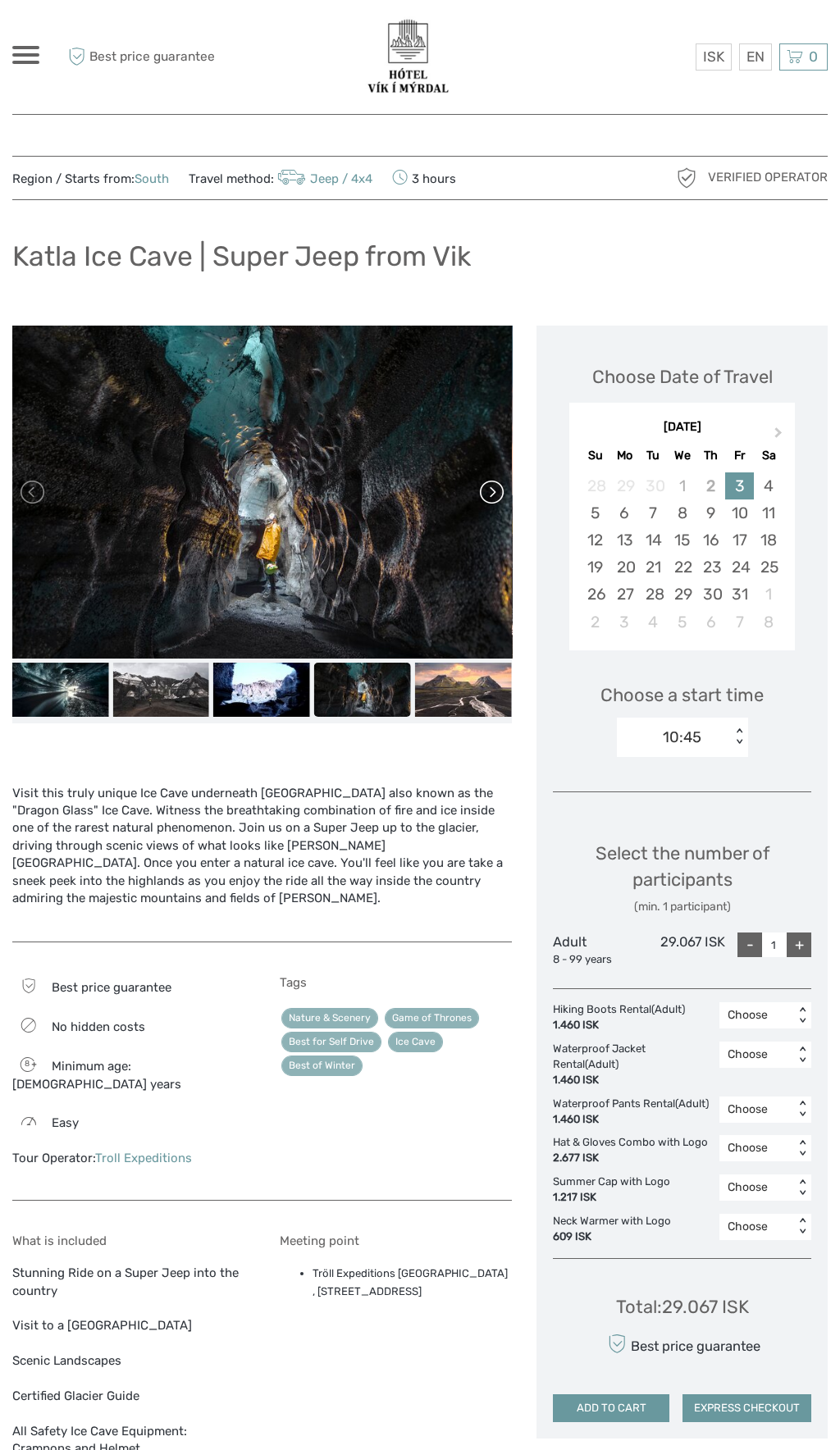
click at [500, 497] on link at bounding box center [490, 492] width 26 height 26
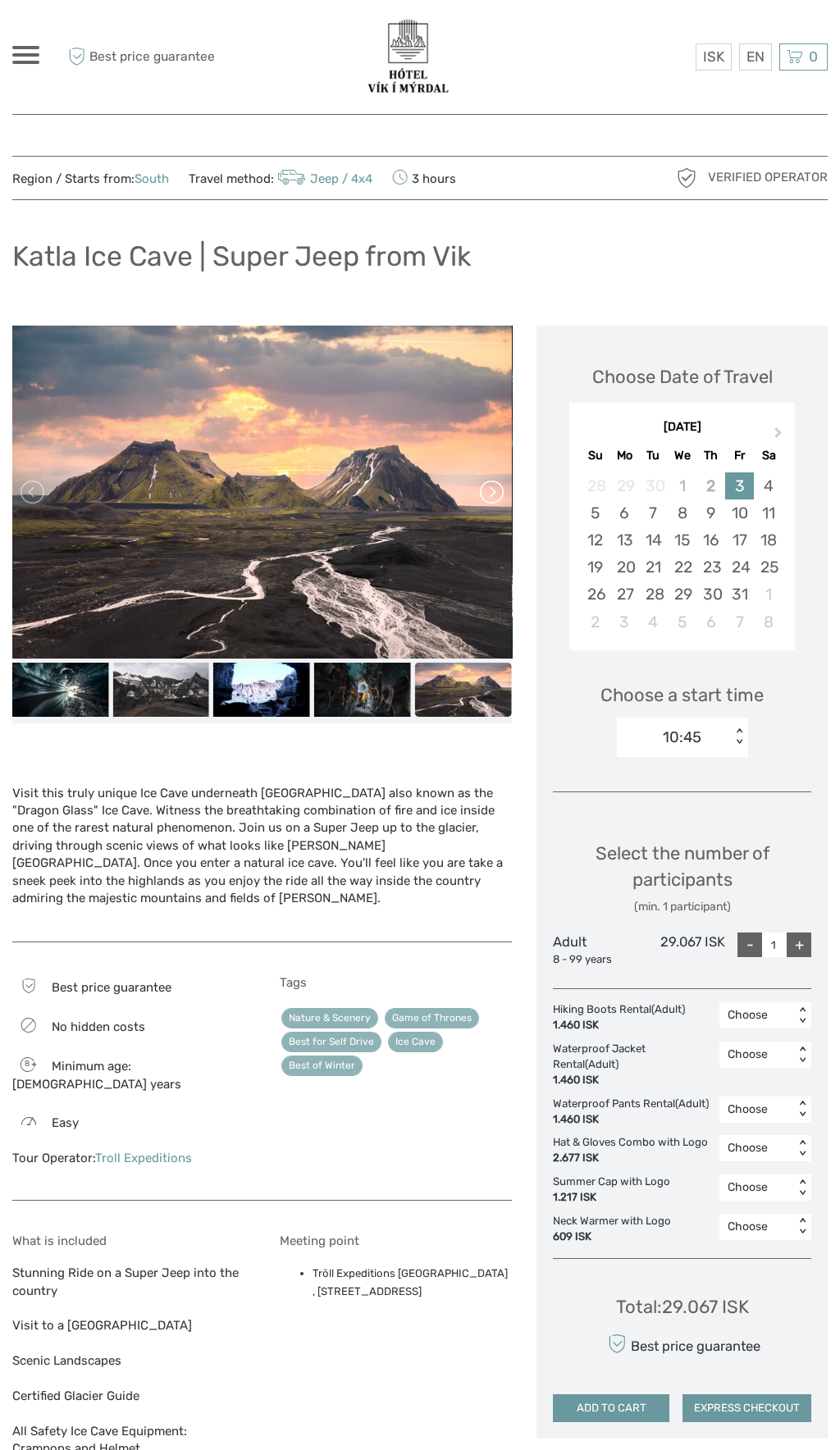
click at [500, 494] on link at bounding box center [490, 492] width 26 height 26
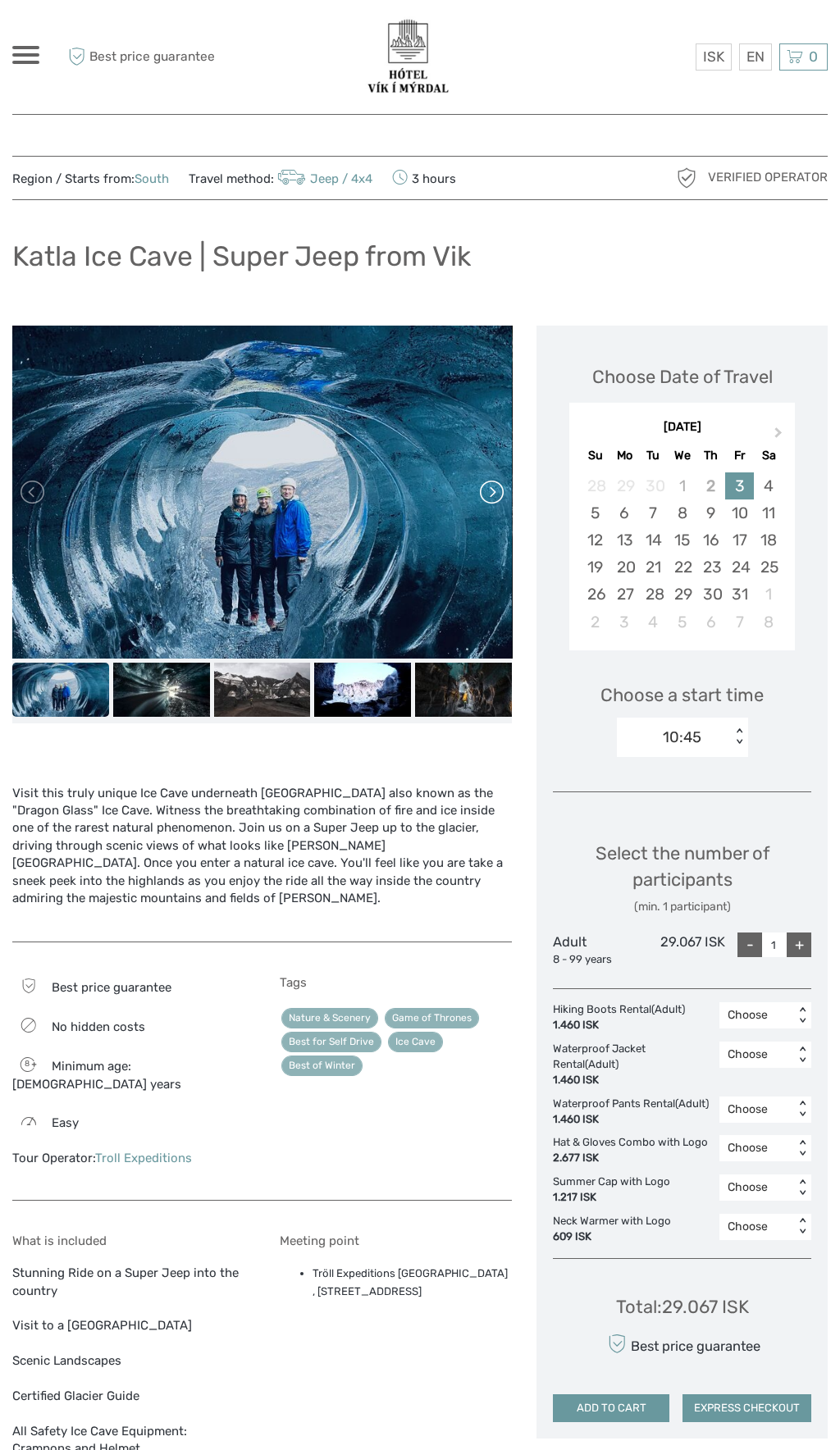
click at [501, 490] on link at bounding box center [490, 492] width 26 height 26
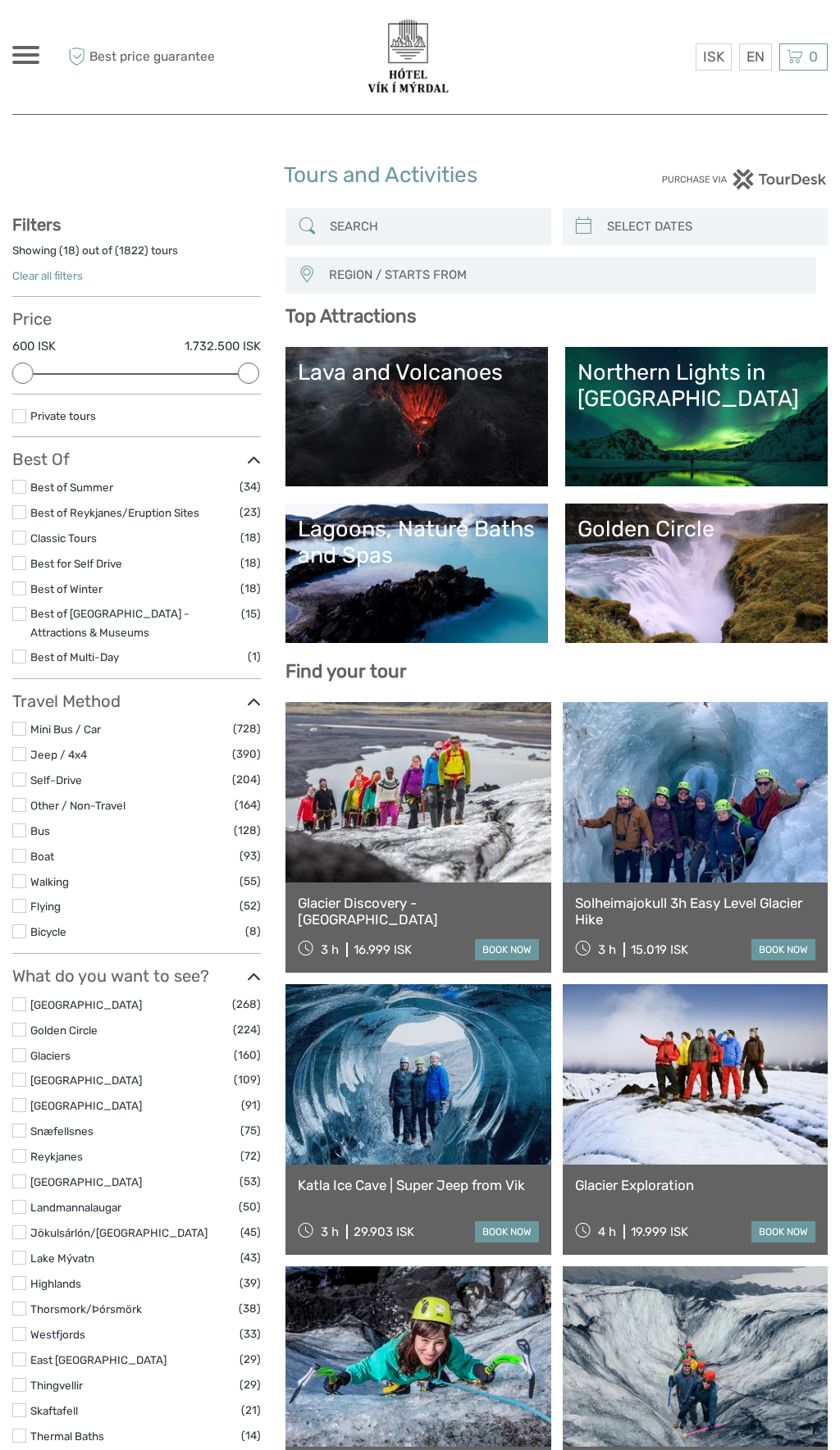
select select
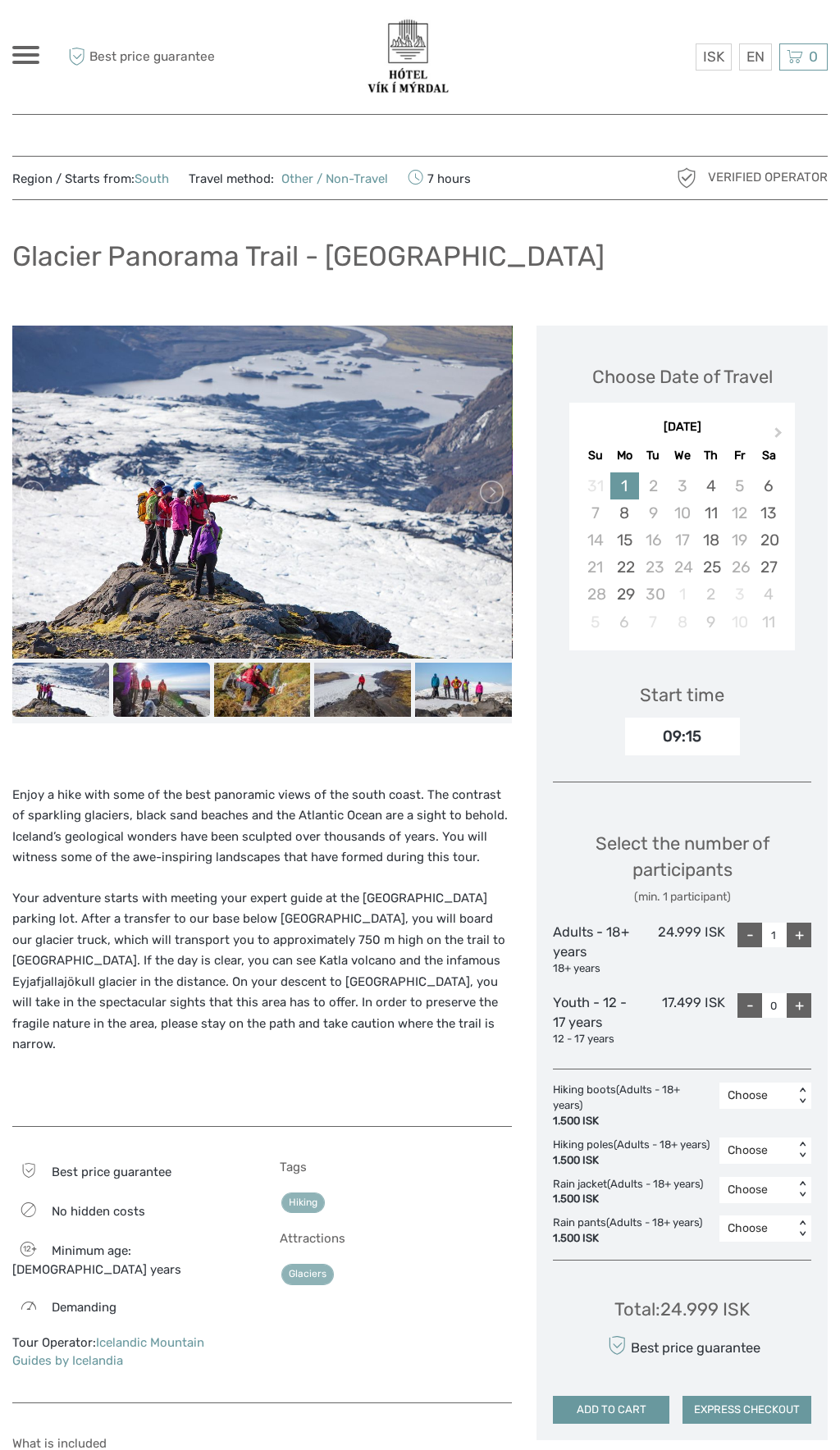
click at [151, 672] on img at bounding box center [161, 689] width 97 height 54
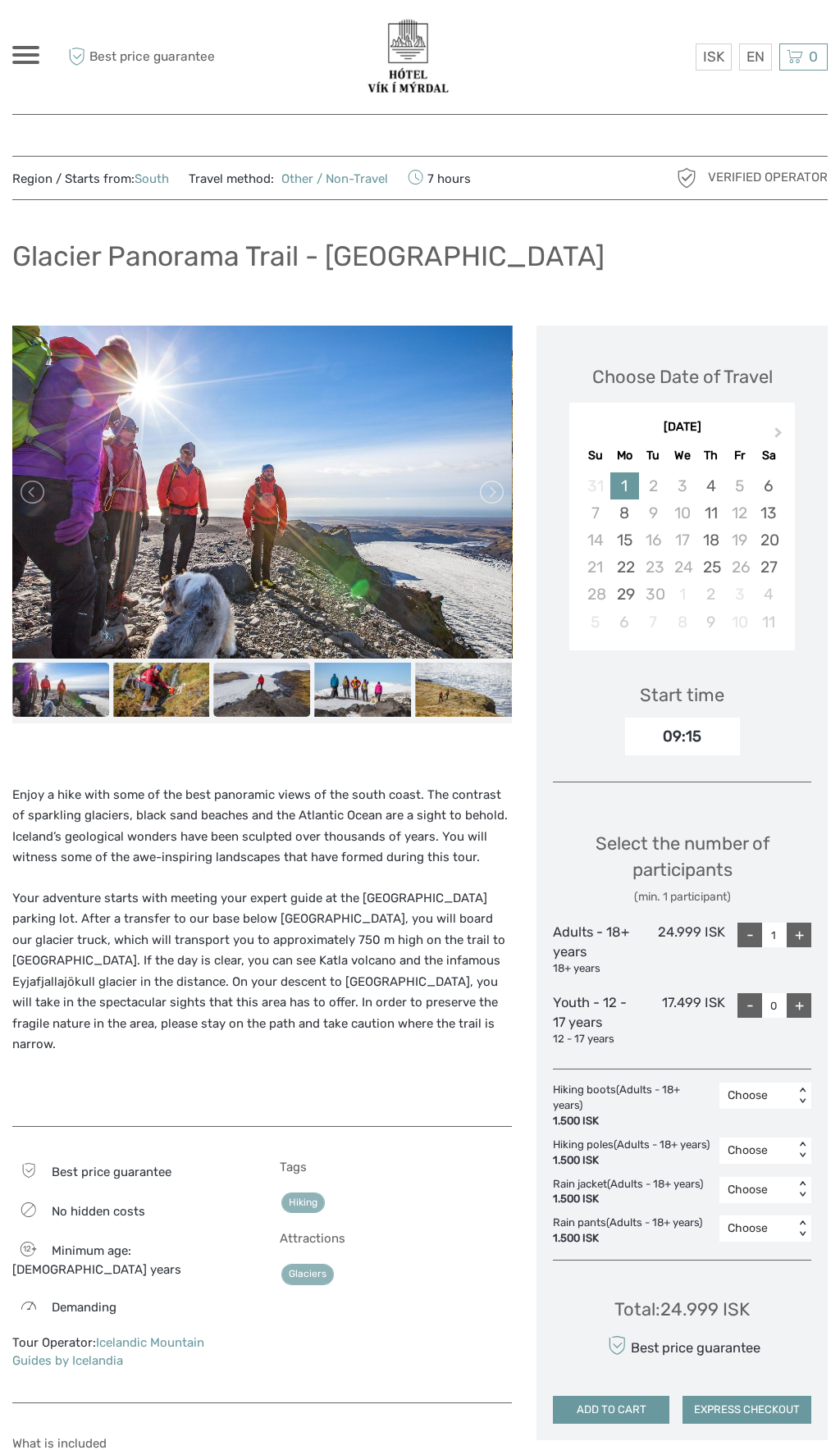
click at [244, 687] on img at bounding box center [262, 689] width 97 height 54
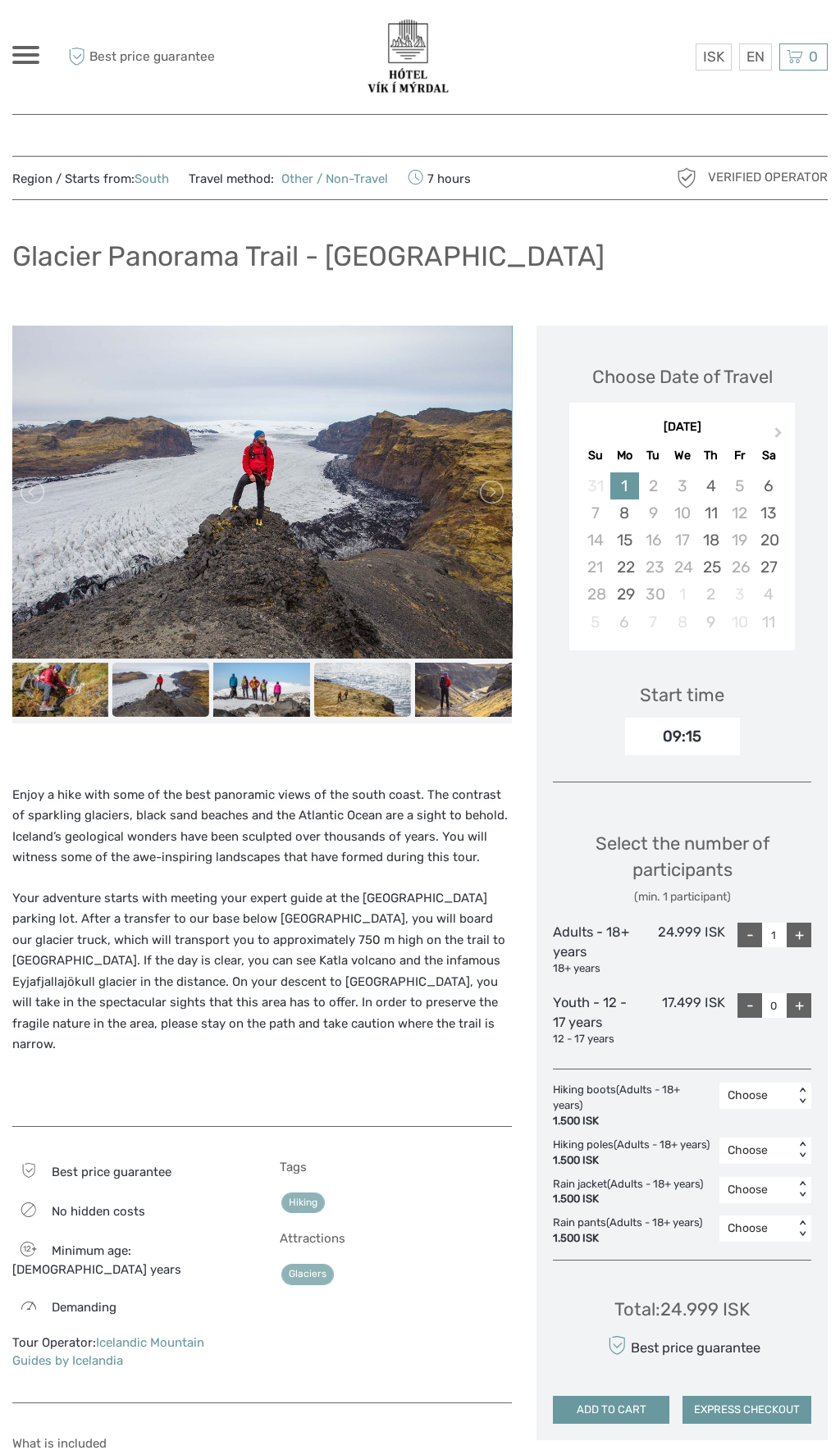
click at [328, 690] on img at bounding box center [362, 689] width 97 height 54
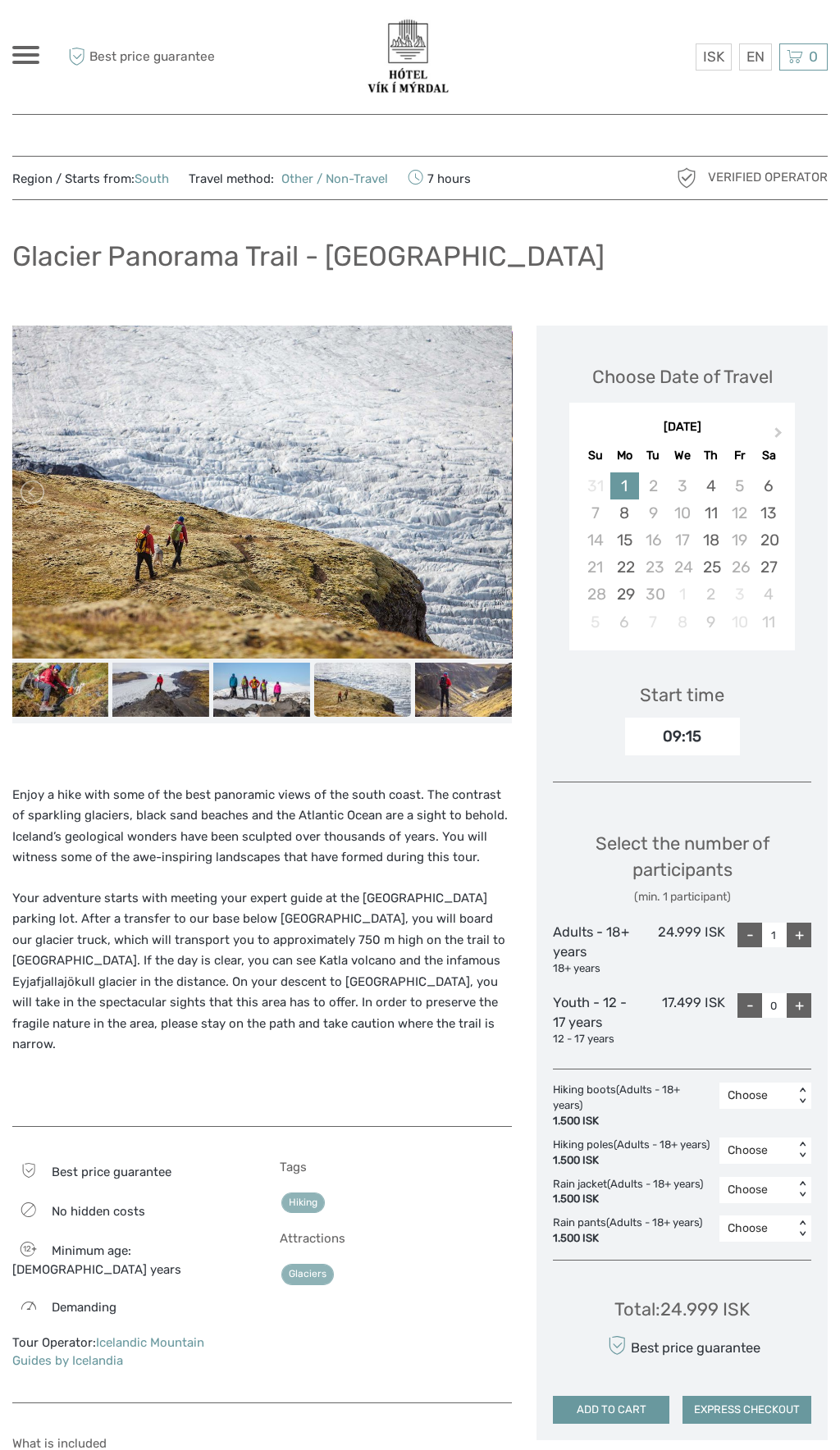
click at [367, 682] on img at bounding box center [362, 689] width 97 height 54
click at [439, 689] on img at bounding box center [463, 689] width 97 height 54
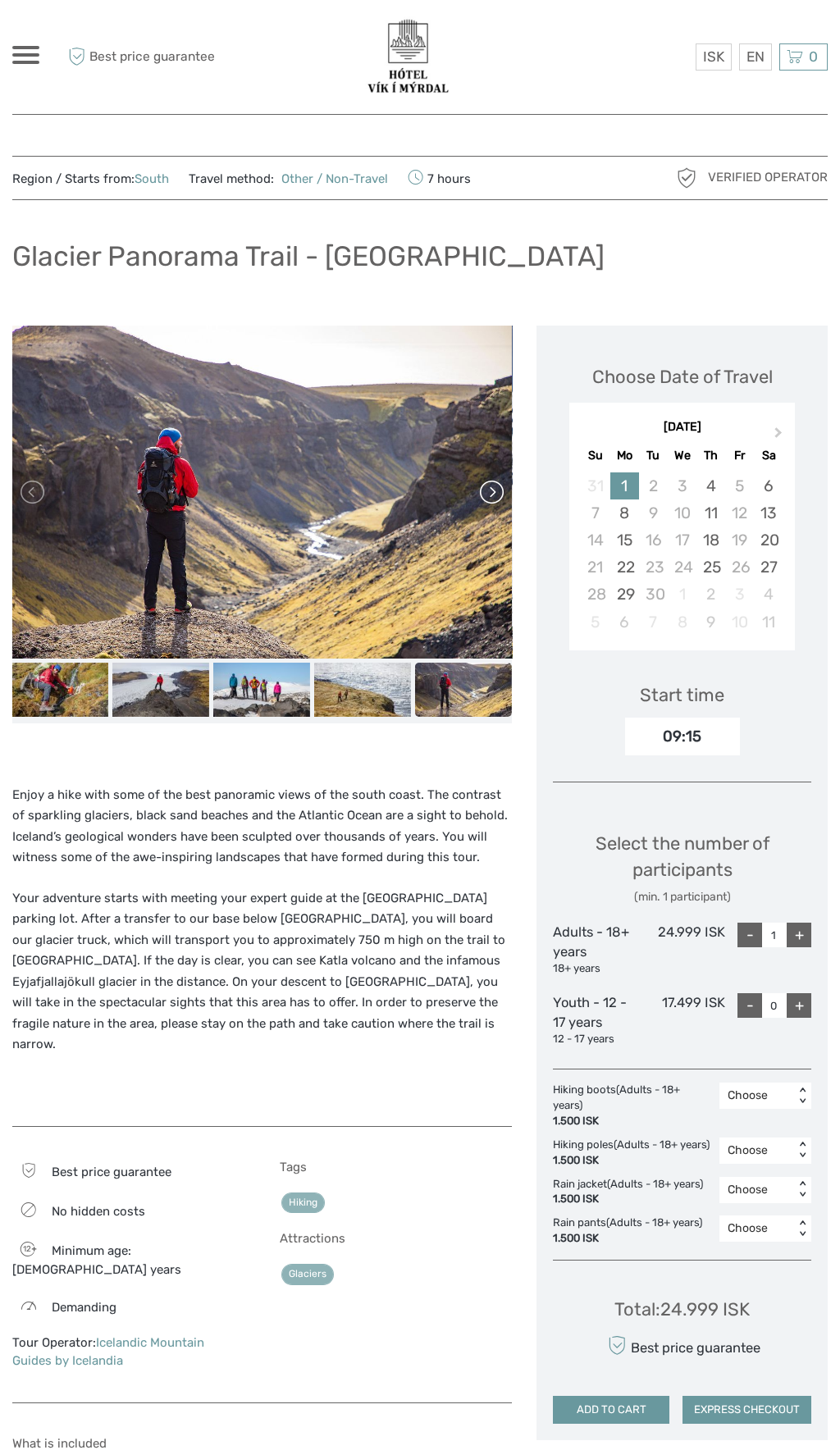
click at [479, 490] on link at bounding box center [490, 492] width 26 height 26
